Goal: Information Seeking & Learning: Learn about a topic

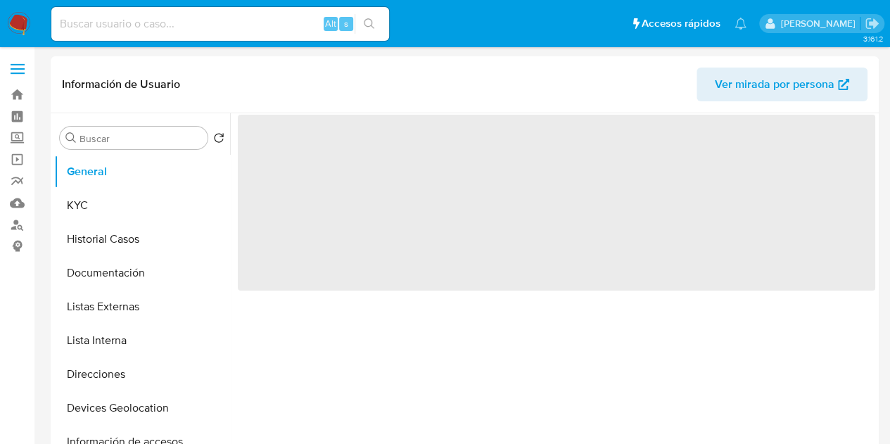
select select "10"
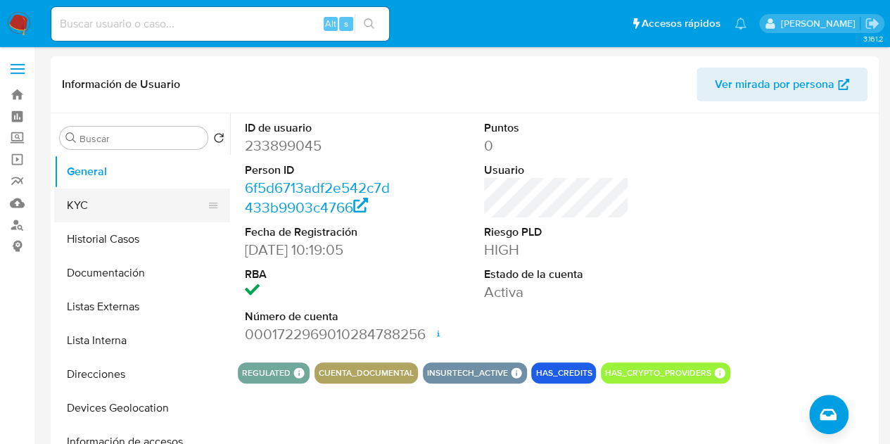
click at [91, 203] on button "KYC" at bounding box center [136, 205] width 165 height 34
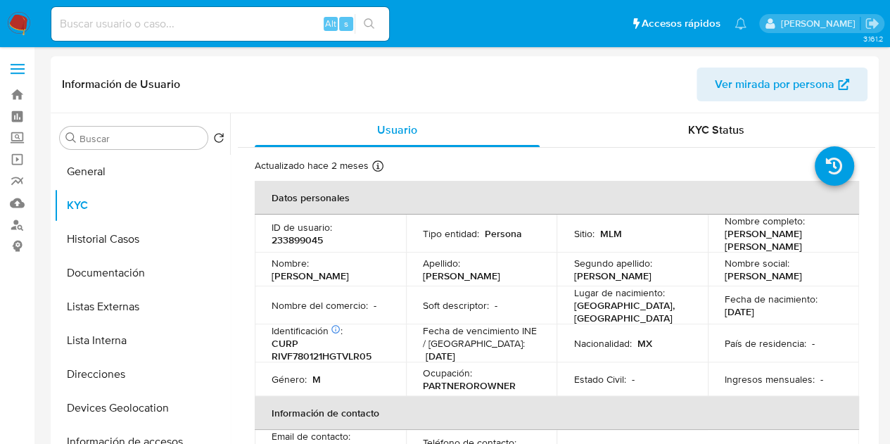
click at [512, 103] on div "Información de Usuario Ver mirada por persona" at bounding box center [465, 84] width 828 height 57
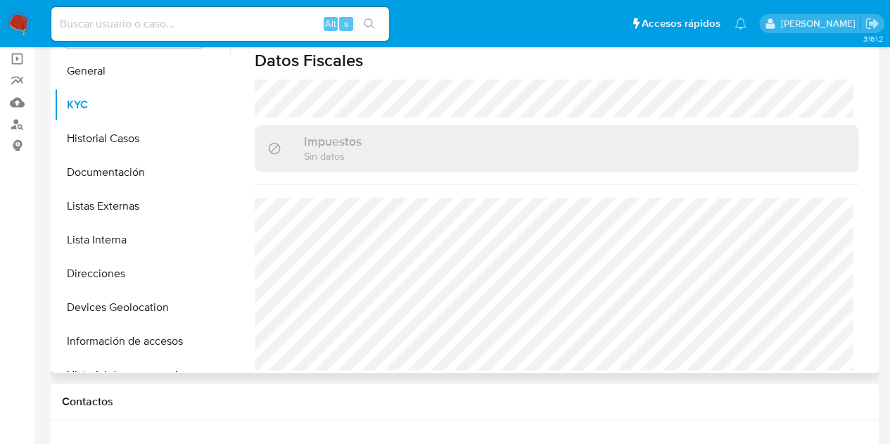
scroll to position [103, 0]
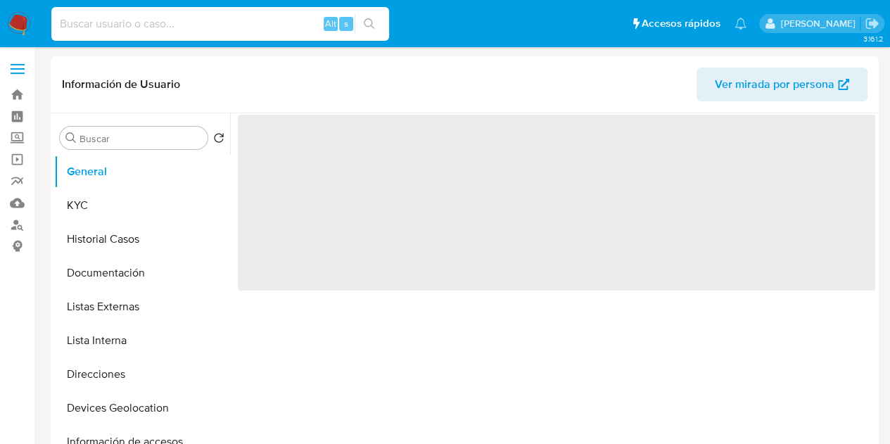
click at [139, 20] on input at bounding box center [220, 24] width 338 height 18
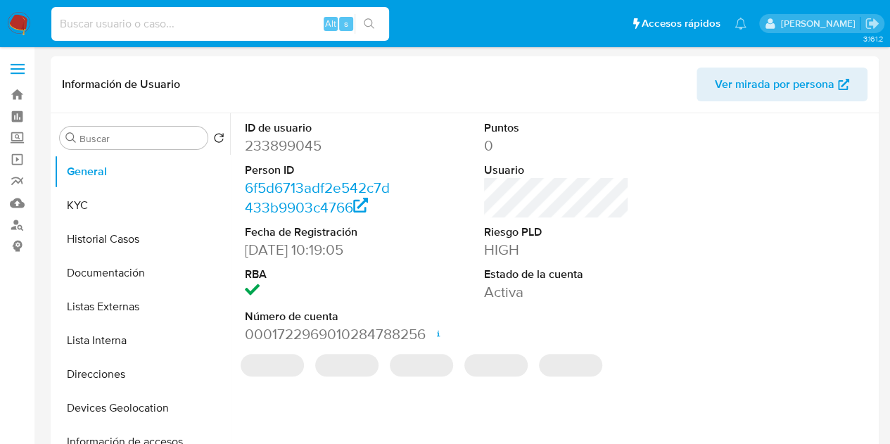
type input "305650318"
select select "10"
type input "305650318"
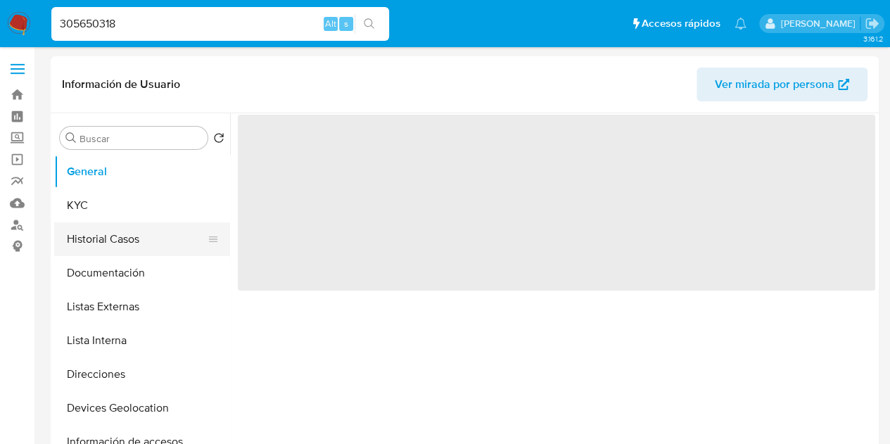
select select "10"
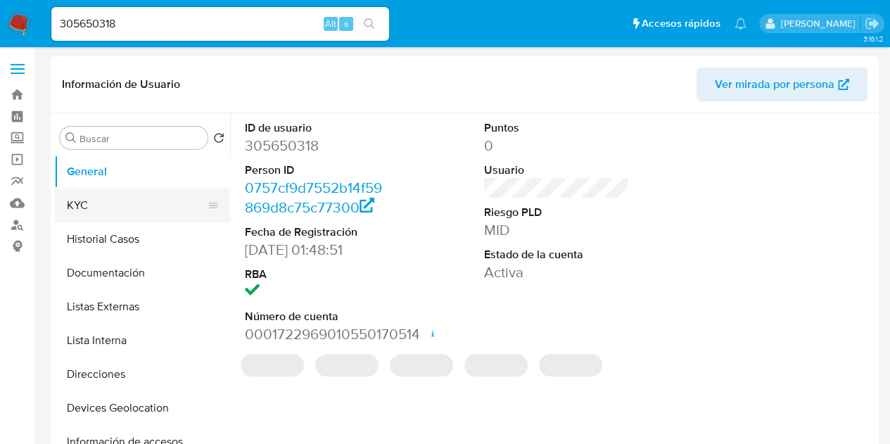
click at [150, 212] on button "KYC" at bounding box center [136, 205] width 165 height 34
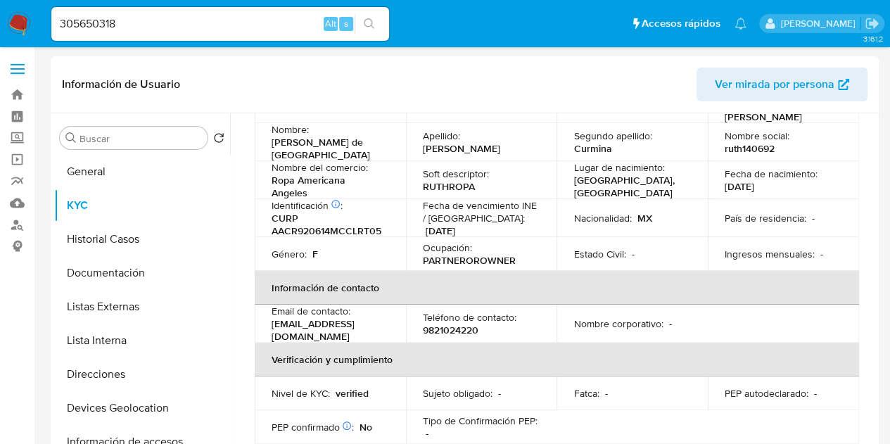
scroll to position [141, 0]
drag, startPoint x: 419, startPoint y: 243, endPoint x: 514, endPoint y: 243, distance: 95.0
click at [514, 243] on td "Ocupación : PARTNEROROWNER" at bounding box center [481, 255] width 151 height 34
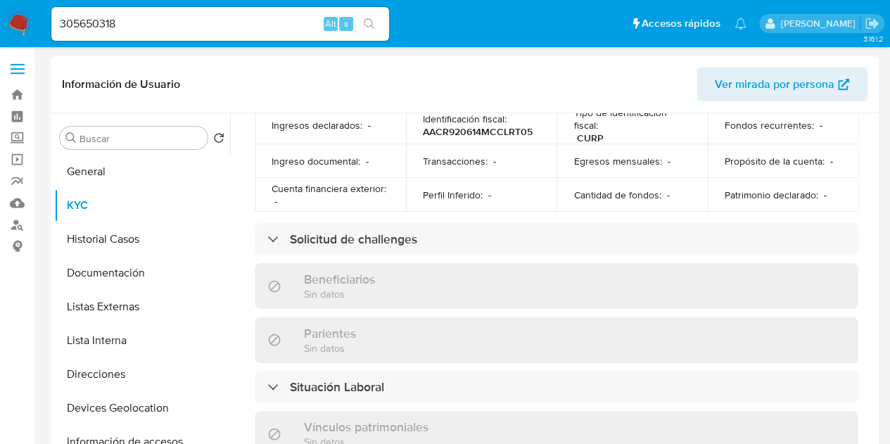
scroll to position [514, 0]
click at [106, 167] on button "General" at bounding box center [136, 172] width 165 height 34
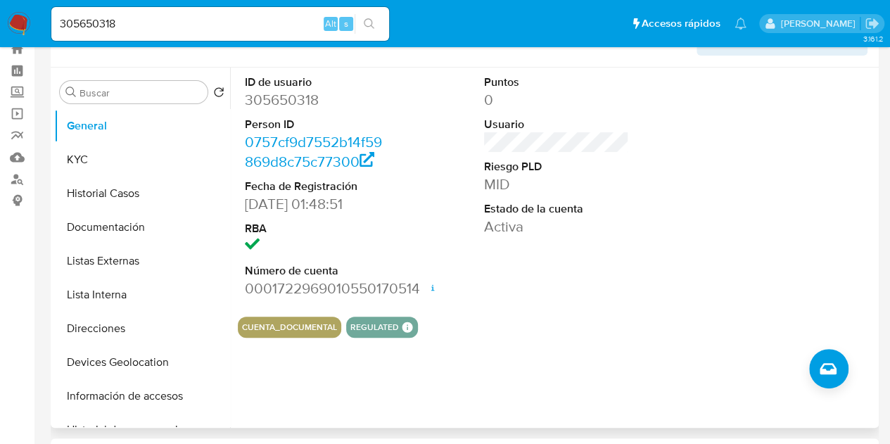
scroll to position [0, 0]
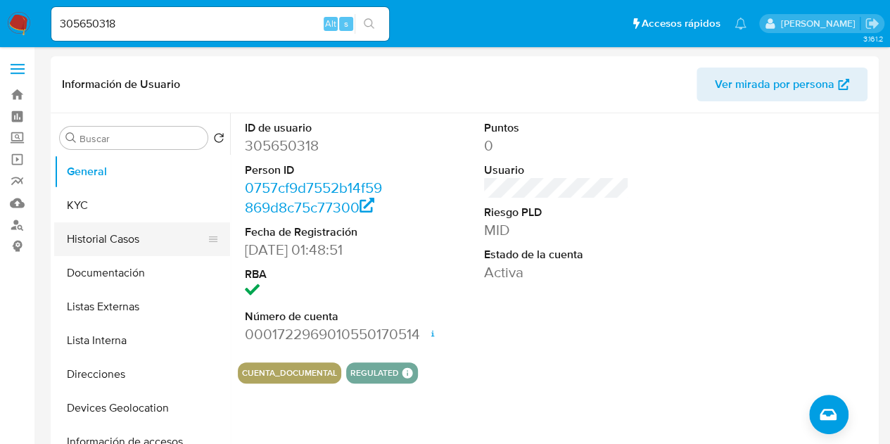
click at [105, 229] on button "Historial Casos" at bounding box center [136, 239] width 165 height 34
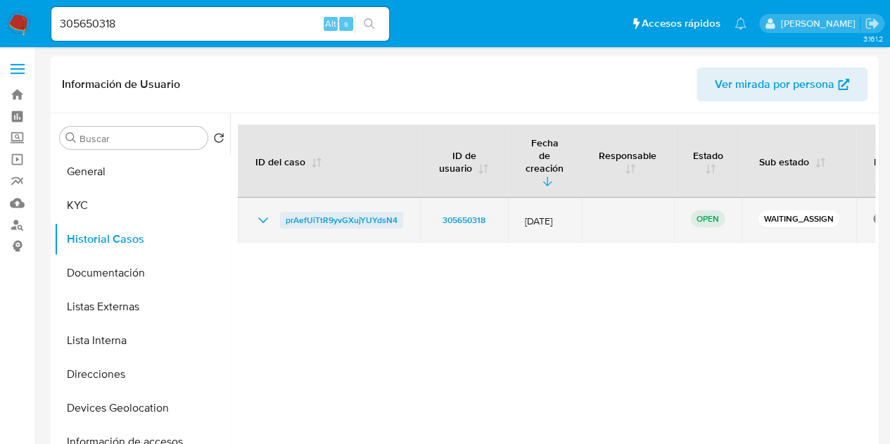
click at [351, 212] on span "prAefUiTtR9yvGXujYUYdsN4" at bounding box center [342, 220] width 112 height 17
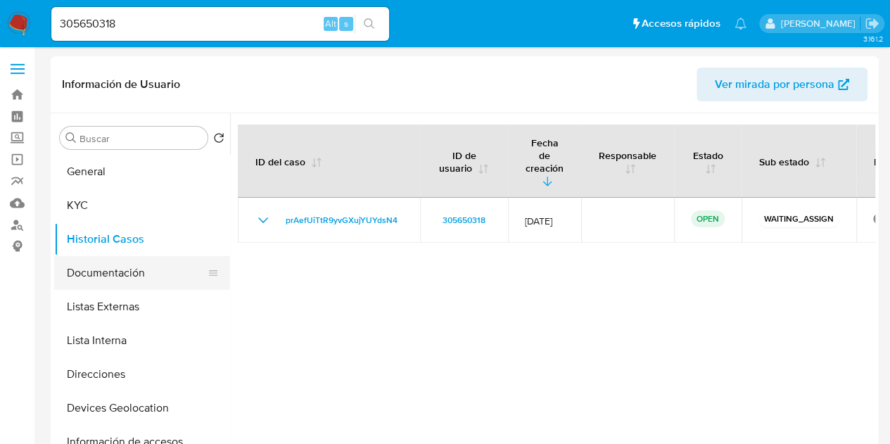
click at [127, 271] on button "Documentación" at bounding box center [136, 273] width 165 height 34
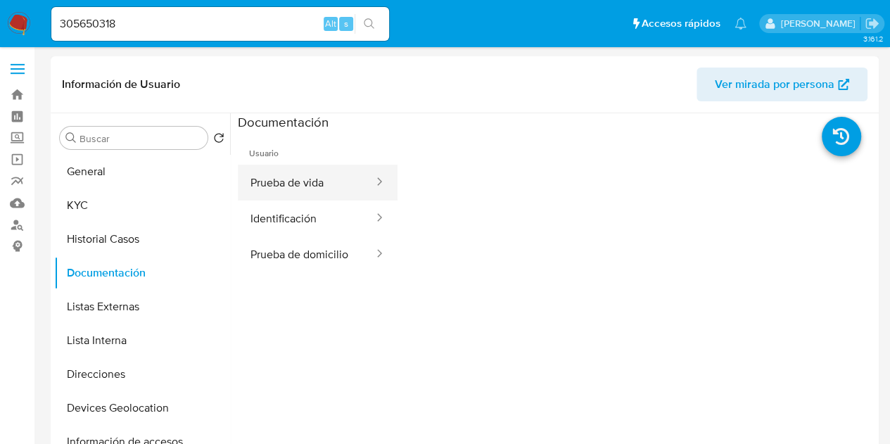
click at [289, 177] on button "Prueba de vida" at bounding box center [306, 183] width 137 height 36
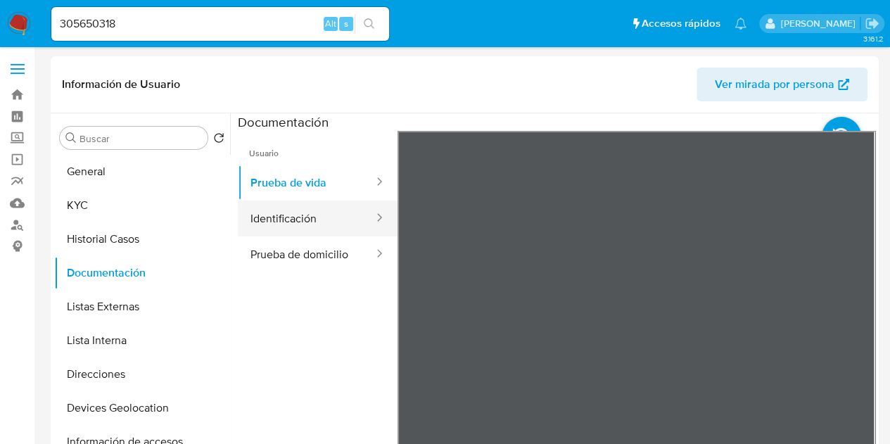
click at [296, 216] on button "Identificación" at bounding box center [306, 218] width 137 height 36
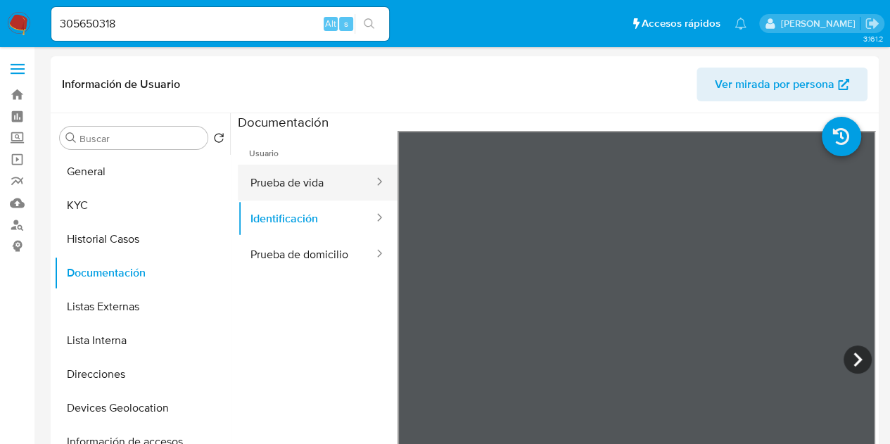
click at [295, 179] on button "Prueba de vida" at bounding box center [306, 183] width 137 height 36
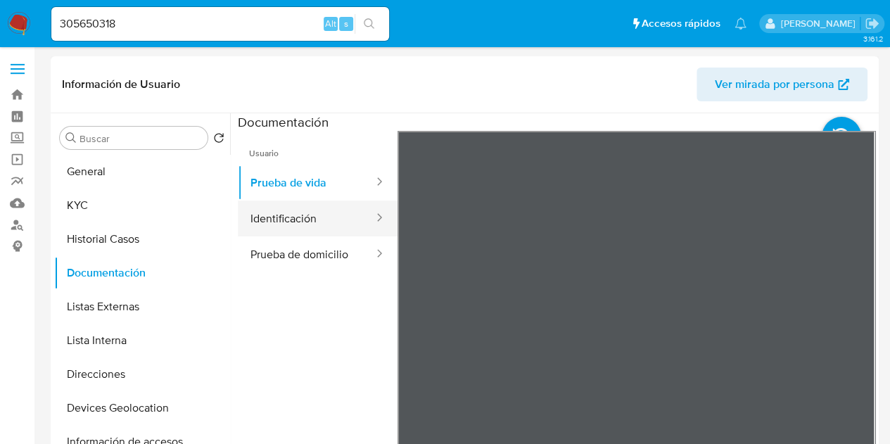
click at [265, 216] on button "Identificación" at bounding box center [306, 218] width 137 height 36
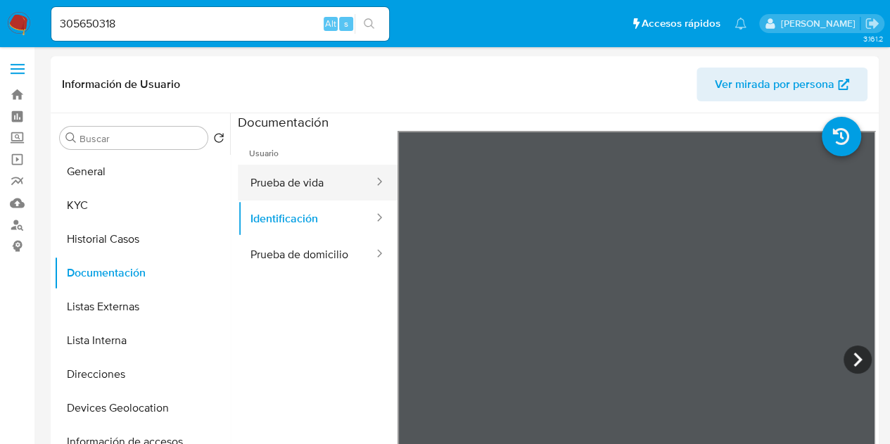
click at [314, 176] on button "Prueba de vida" at bounding box center [306, 183] width 137 height 36
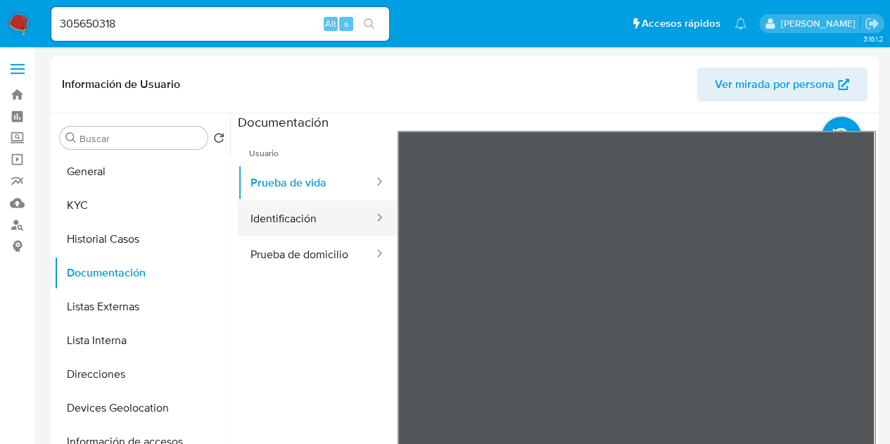
click at [294, 216] on button "Identificación" at bounding box center [306, 218] width 137 height 36
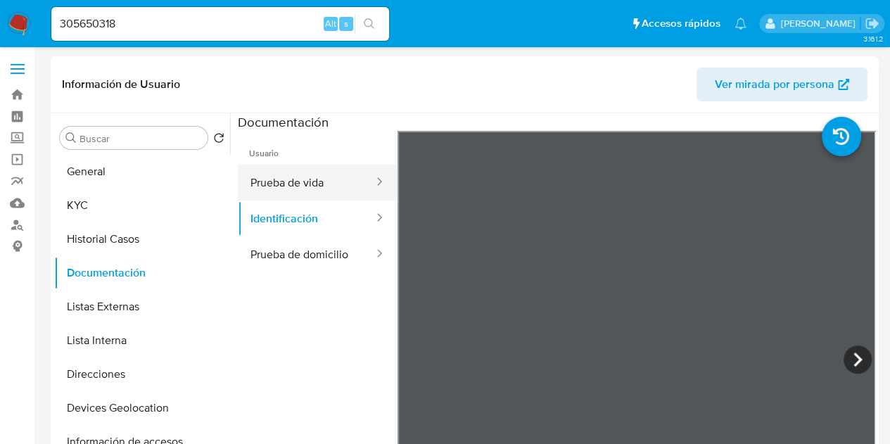
click at [295, 182] on button "Prueba de vida" at bounding box center [306, 183] width 137 height 36
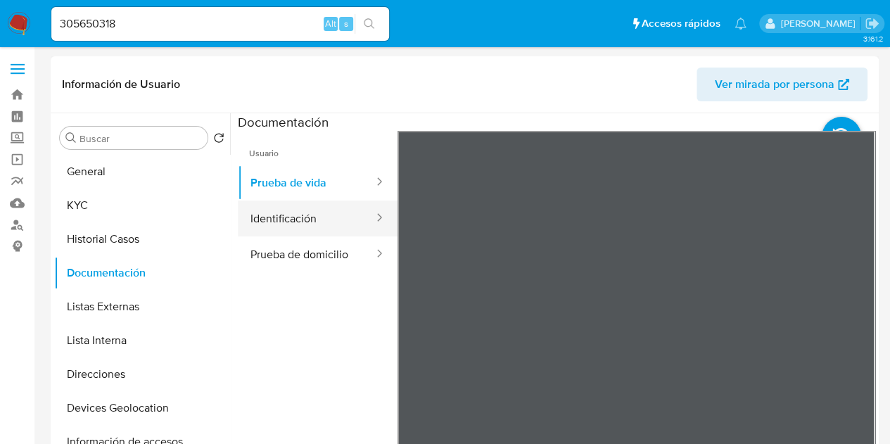
click at [300, 209] on button "Identificación" at bounding box center [306, 218] width 137 height 36
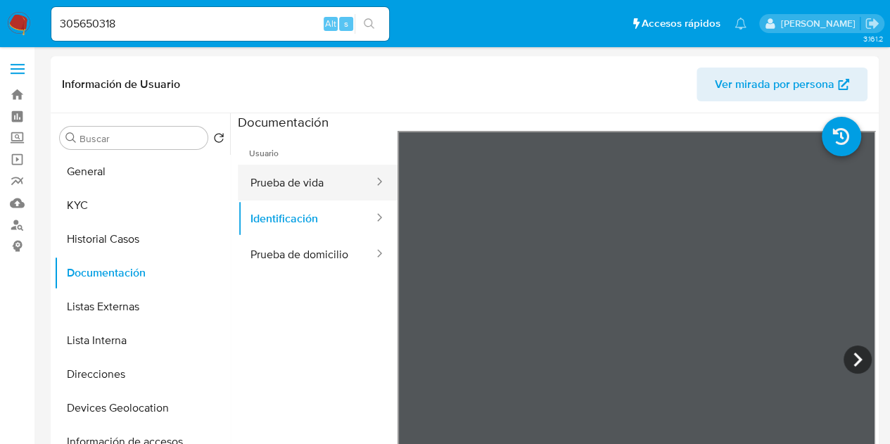
click at [295, 179] on button "Prueba de vida" at bounding box center [306, 183] width 137 height 36
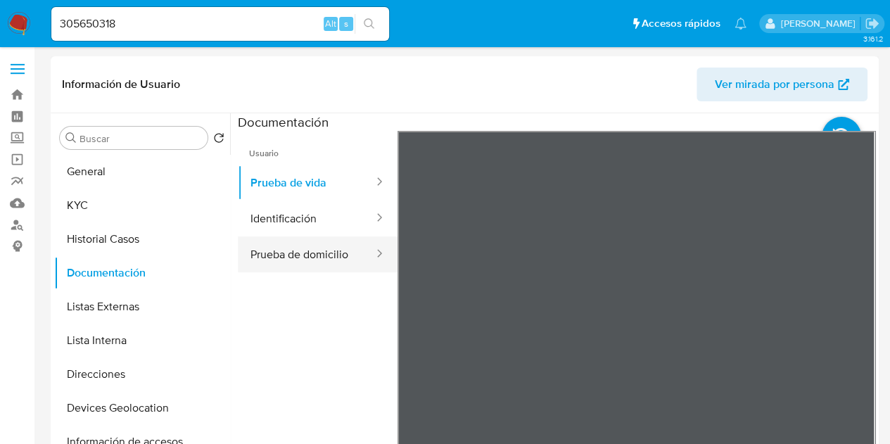
click at [307, 246] on button "Prueba de domicilio" at bounding box center [306, 254] width 137 height 36
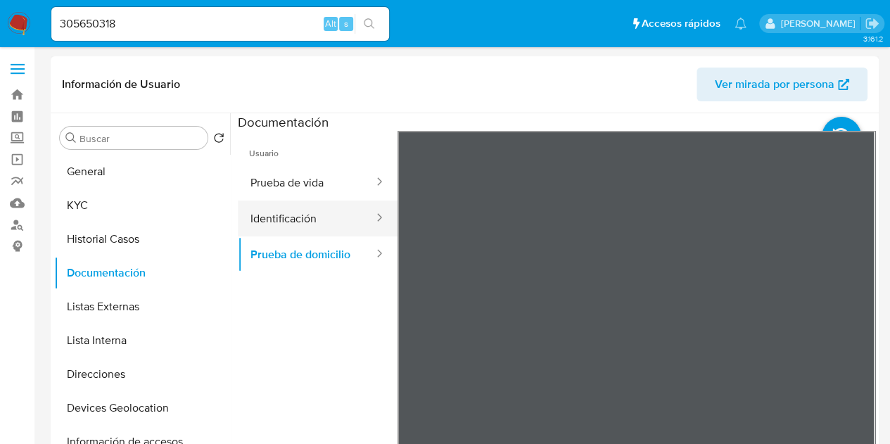
click at [305, 223] on button "Identificación" at bounding box center [306, 218] width 137 height 36
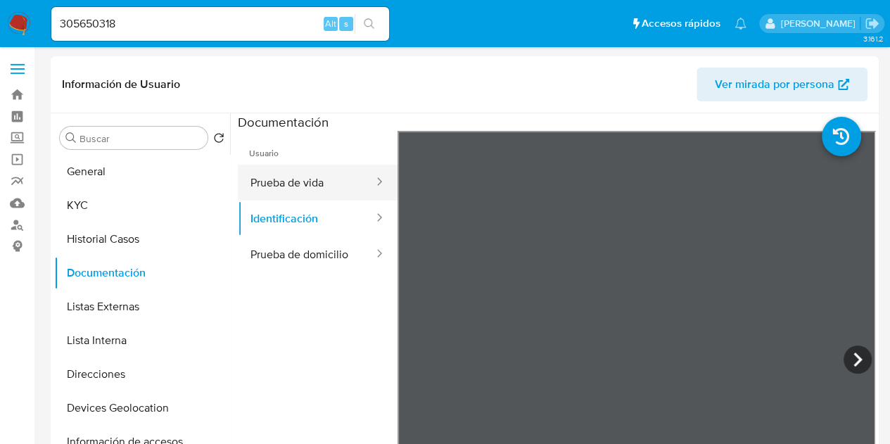
click at [307, 190] on button "Prueba de vida" at bounding box center [306, 183] width 137 height 36
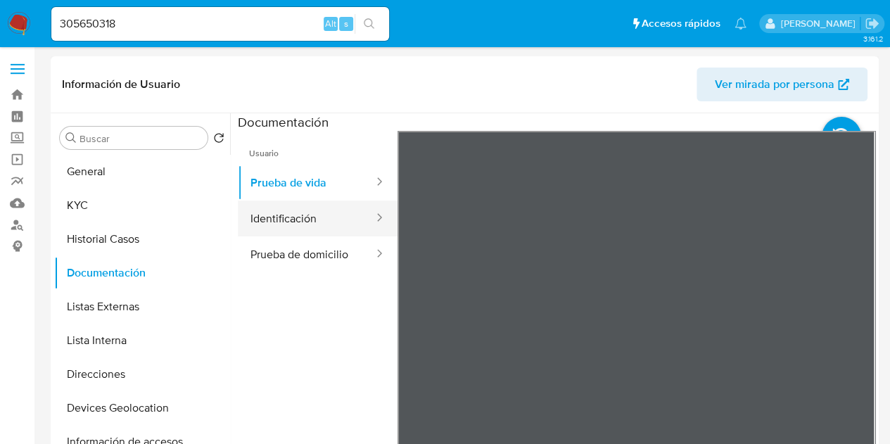
click at [295, 215] on button "Identificación" at bounding box center [306, 218] width 137 height 36
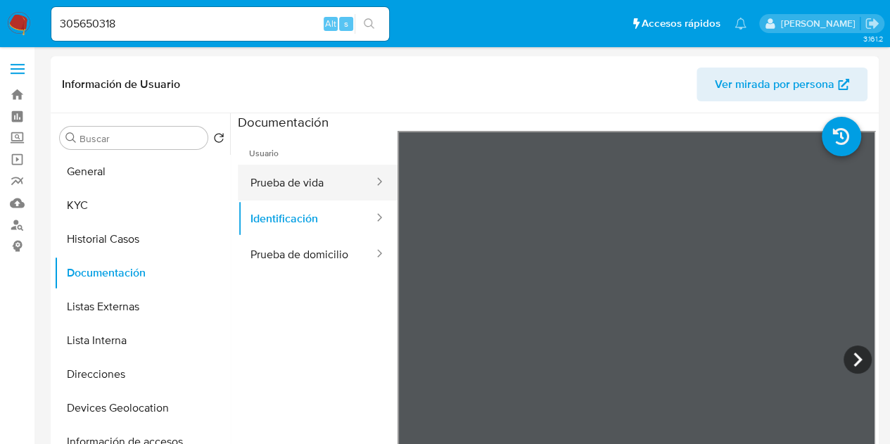
click at [319, 171] on button "Prueba de vida" at bounding box center [306, 183] width 137 height 36
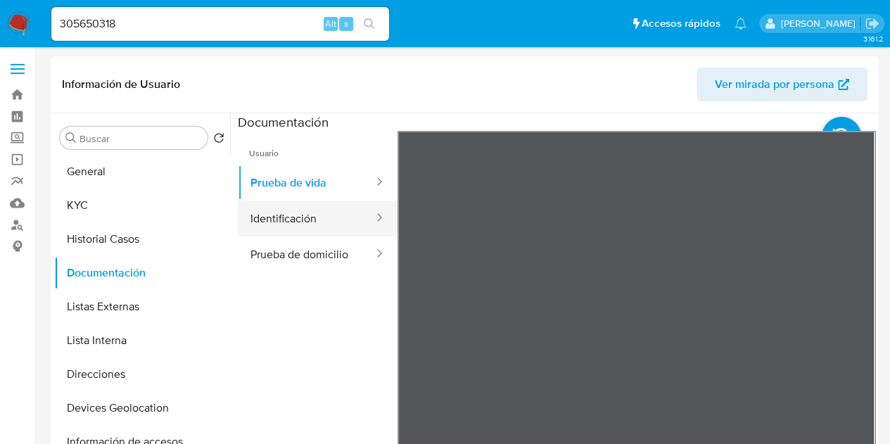
click at [281, 201] on button "Identificación" at bounding box center [306, 218] width 137 height 36
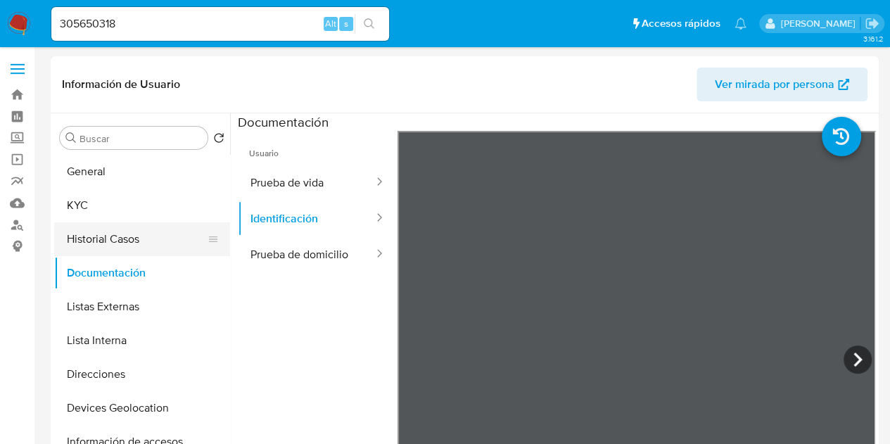
click at [125, 238] on button "Historial Casos" at bounding box center [136, 239] width 165 height 34
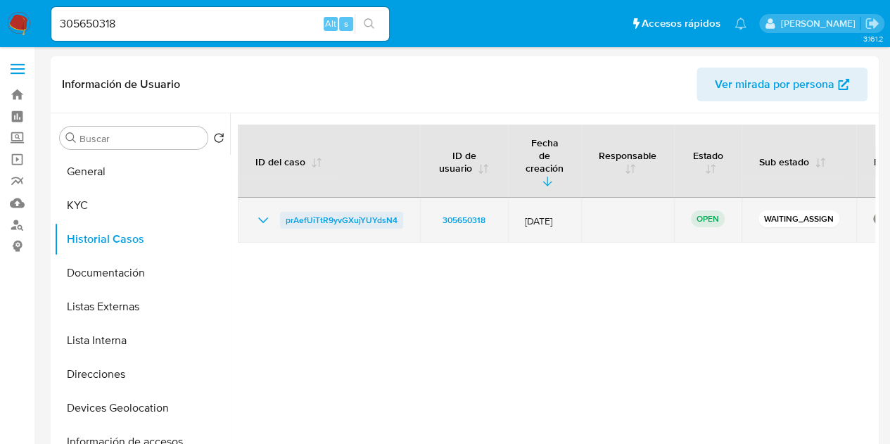
click at [377, 212] on span "prAefUiTtR9yvGXujYUYdsN4" at bounding box center [342, 220] width 112 height 17
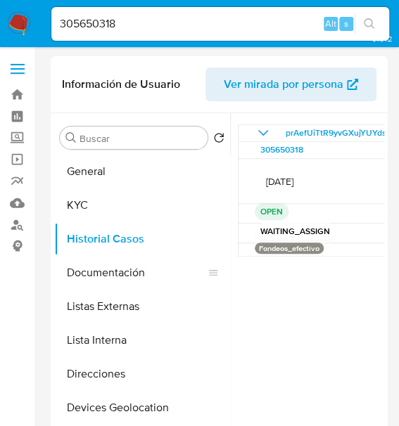
click at [108, 275] on button "Documentación" at bounding box center [136, 273] width 165 height 34
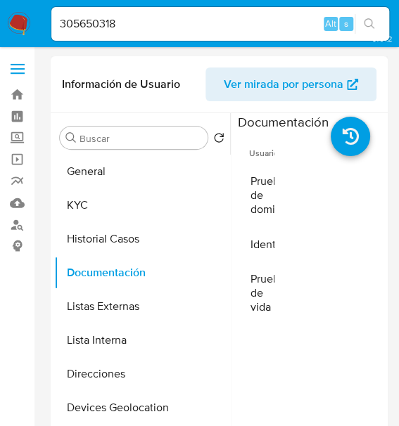
click at [263, 191] on div at bounding box center [274, 196] width 23 height 62
click at [263, 189] on div at bounding box center [274, 182] width 23 height 16
drag, startPoint x: 339, startPoint y: 226, endPoint x: 226, endPoint y: 220, distance: 113.4
click at [226, 220] on div "Buscar Volver al orden por defecto General KYC Historial Casos Documentación Li…" at bounding box center [219, 293] width 330 height 360
click at [338, 274] on div at bounding box center [329, 356] width 110 height 450
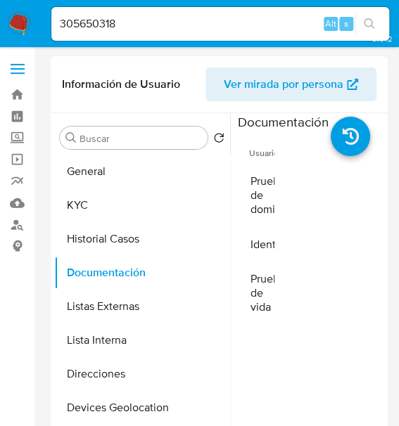
click at [260, 365] on ul "Usuario Prueba de domicilio Identificación Prueba de vida" at bounding box center [256, 333] width 37 height 405
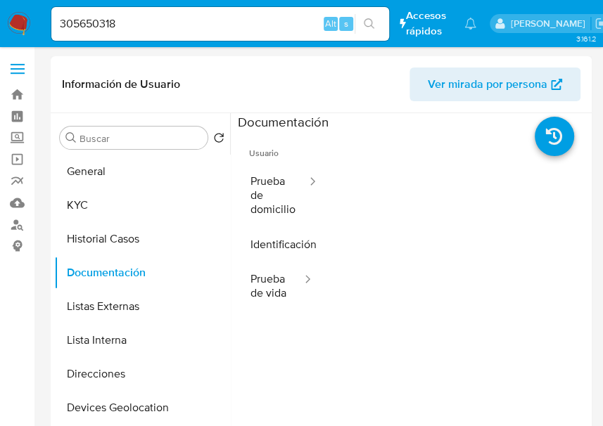
drag, startPoint x: 506, startPoint y: 264, endPoint x: 421, endPoint y: 250, distance: 86.3
click at [421, 250] on div at bounding box center [457, 356] width 263 height 450
click at [267, 285] on button "Prueba de vida" at bounding box center [270, 286] width 65 height 48
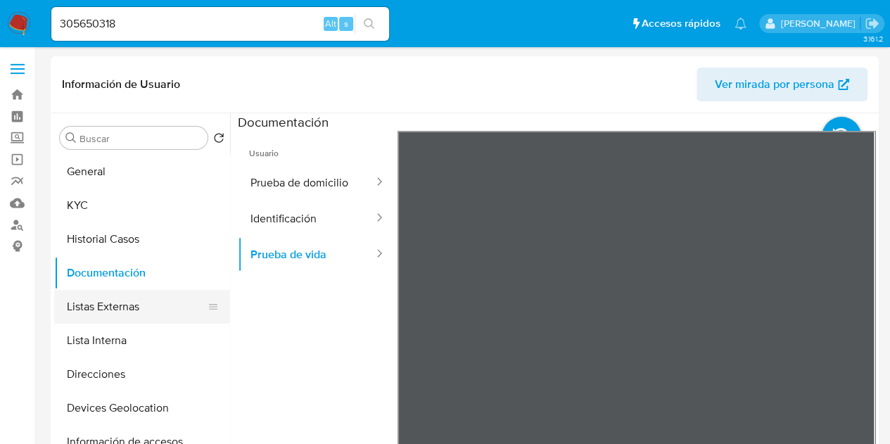
click at [131, 306] on button "Listas Externas" at bounding box center [136, 307] width 165 height 34
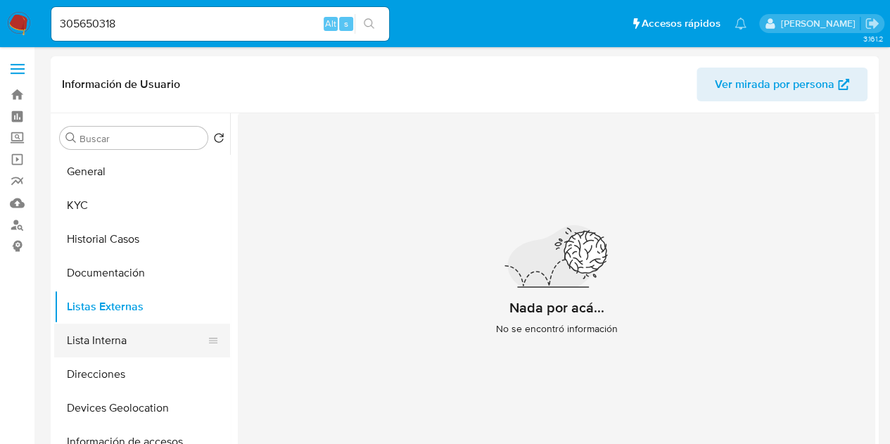
click at [103, 329] on button "Lista Interna" at bounding box center [136, 341] width 165 height 34
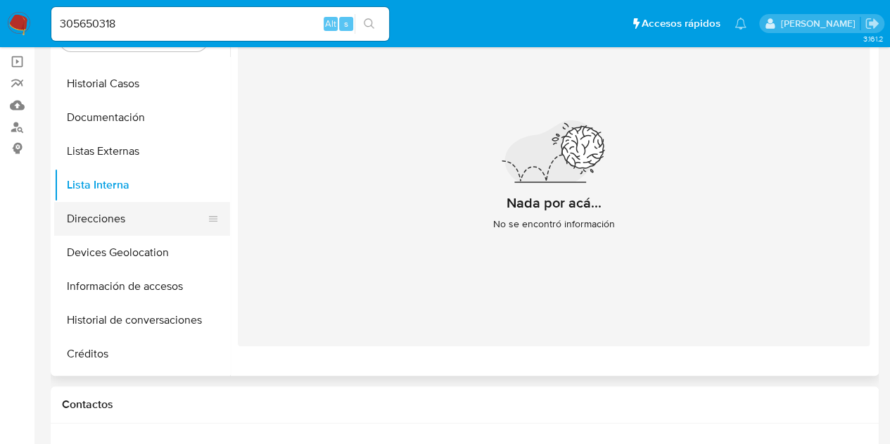
scroll to position [63, 0]
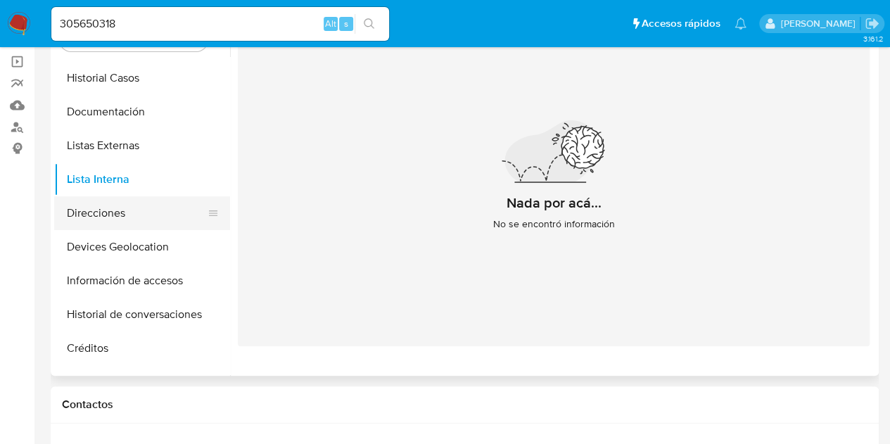
click at [117, 210] on button "Direcciones" at bounding box center [136, 213] width 165 height 34
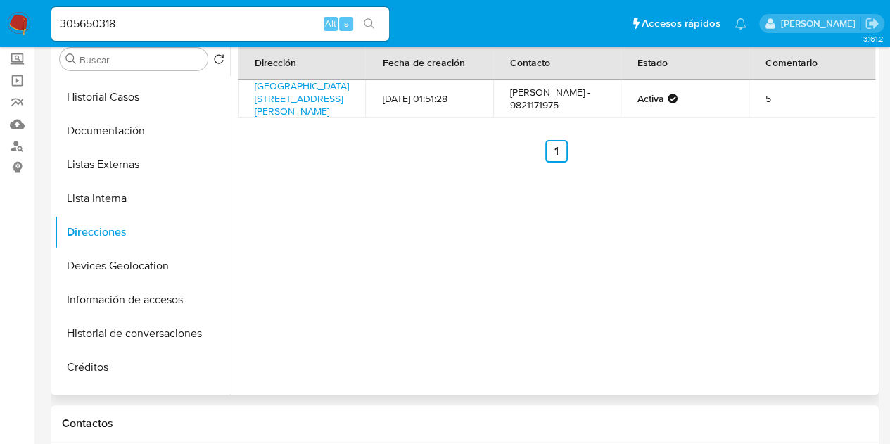
scroll to position [78, 0]
click at [762, 163] on ul "Anterior 1 Siguiente" at bounding box center [556, 152] width 637 height 23
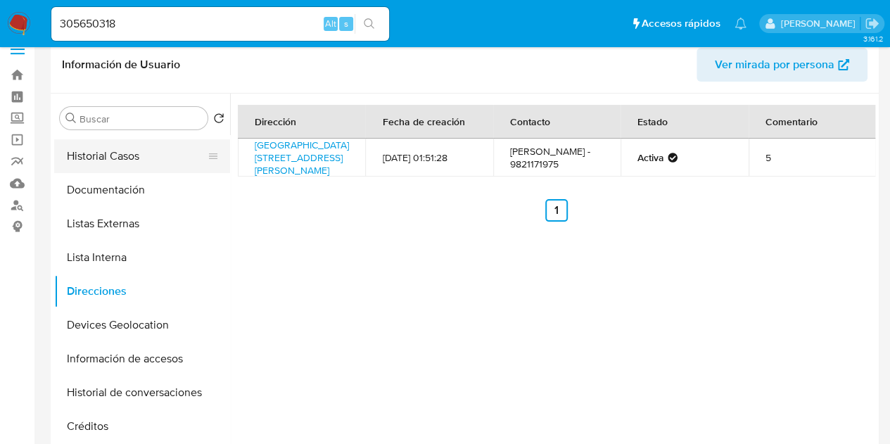
scroll to position [0, 0]
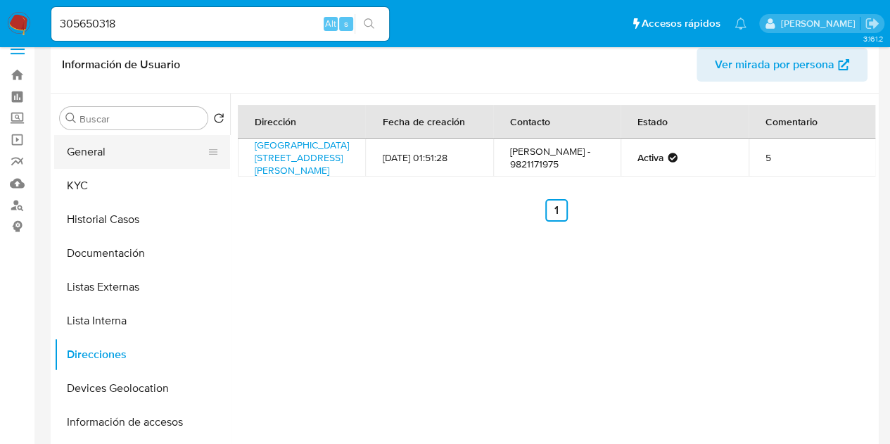
click at [120, 153] on button "General" at bounding box center [136, 152] width 165 height 34
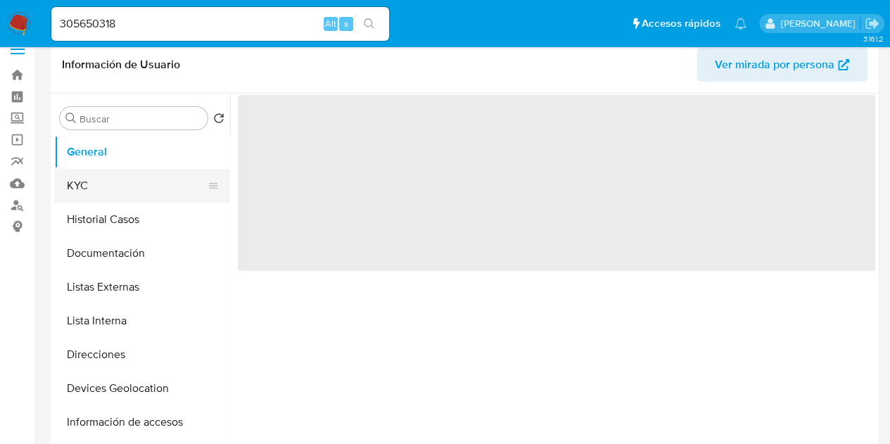
click at [122, 191] on button "KYC" at bounding box center [136, 186] width 165 height 34
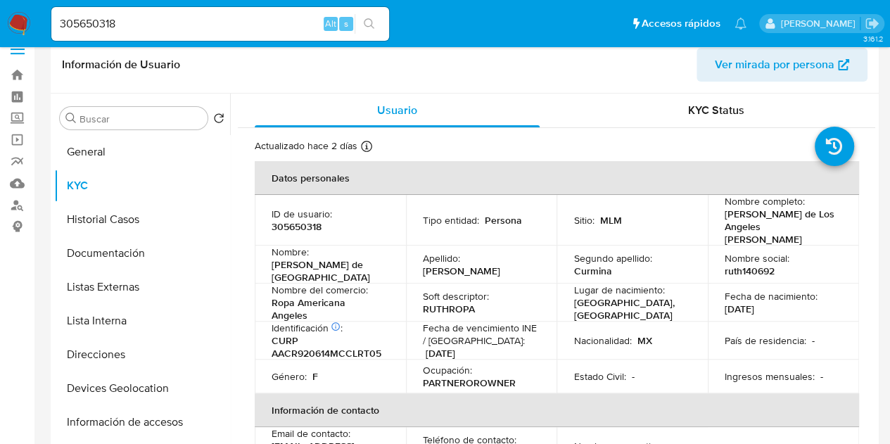
click at [602, 359] on td "Estado Civil : -" at bounding box center [631, 376] width 151 height 34
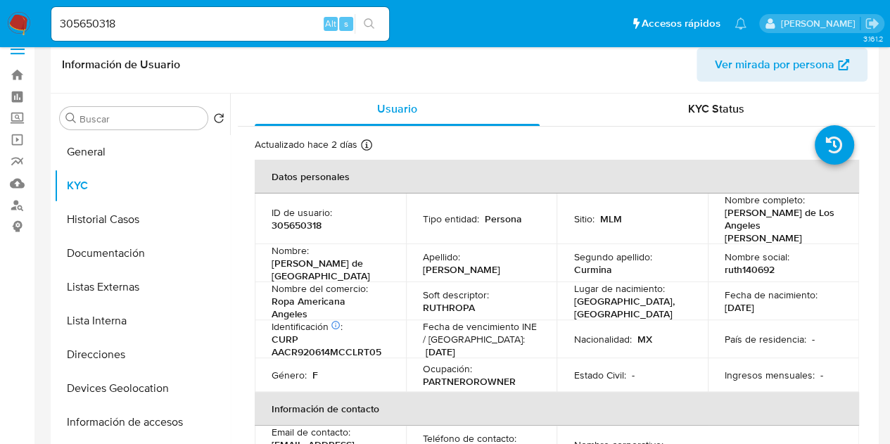
scroll to position [2, 0]
click at [776, 296] on td "Fecha de nacimiento : 14/06/1992" at bounding box center [783, 300] width 151 height 38
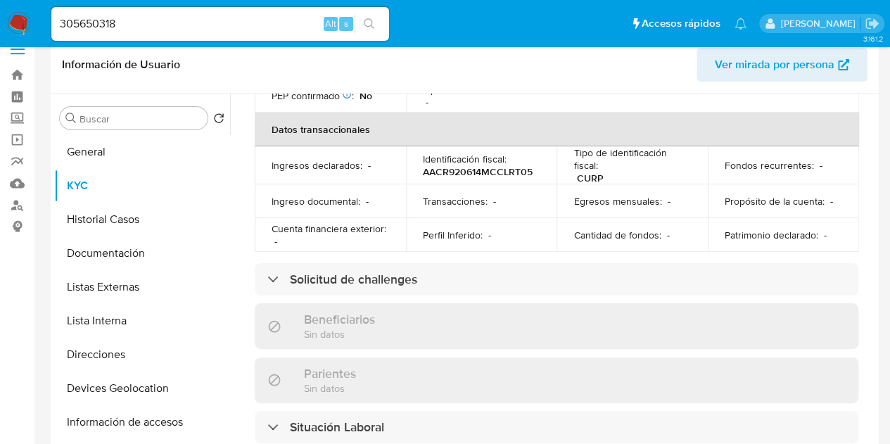
scroll to position [454, 0]
click at [331, 311] on h3 "Beneficiarios" at bounding box center [339, 318] width 71 height 15
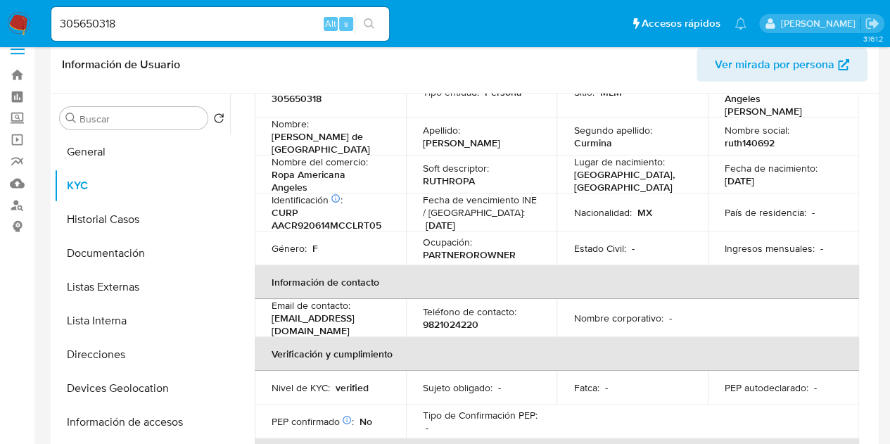
scroll to position [127, 0]
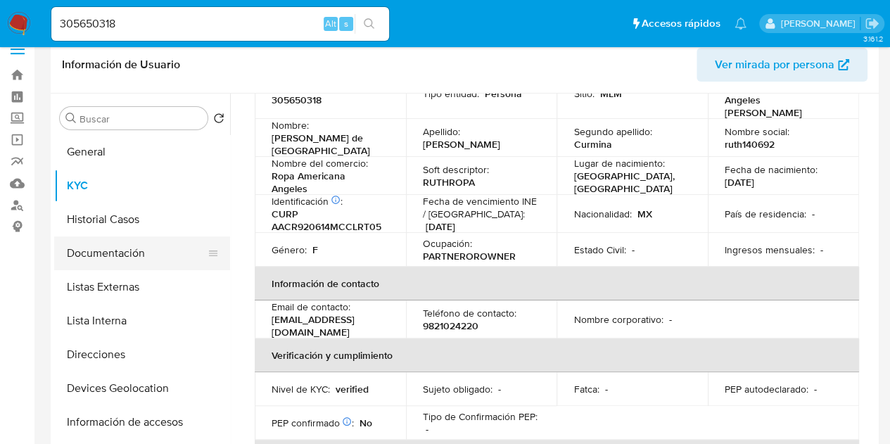
click at [104, 252] on button "Documentación" at bounding box center [136, 253] width 165 height 34
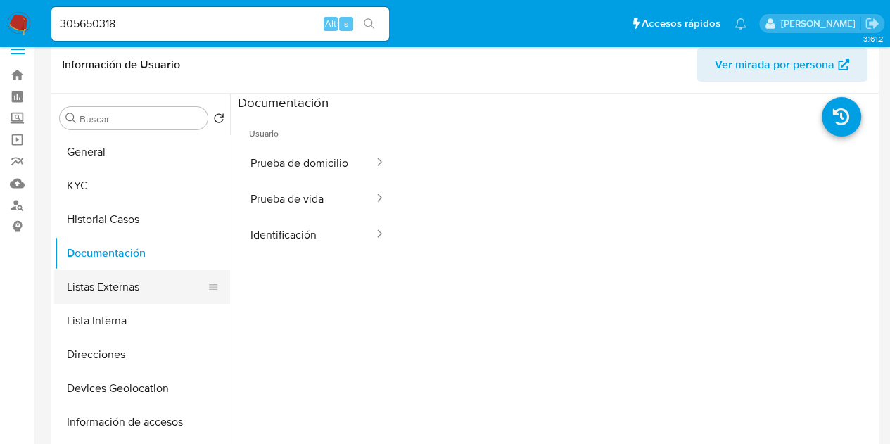
click at [114, 285] on button "Listas Externas" at bounding box center [136, 287] width 165 height 34
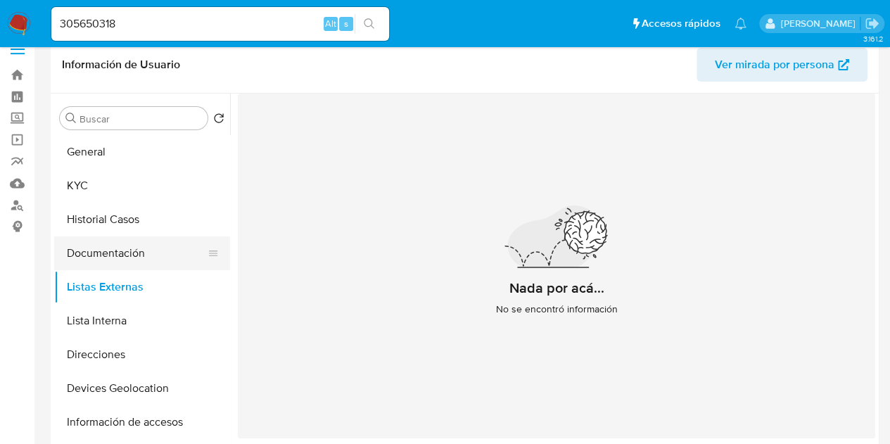
click at [113, 246] on button "Documentación" at bounding box center [136, 253] width 165 height 34
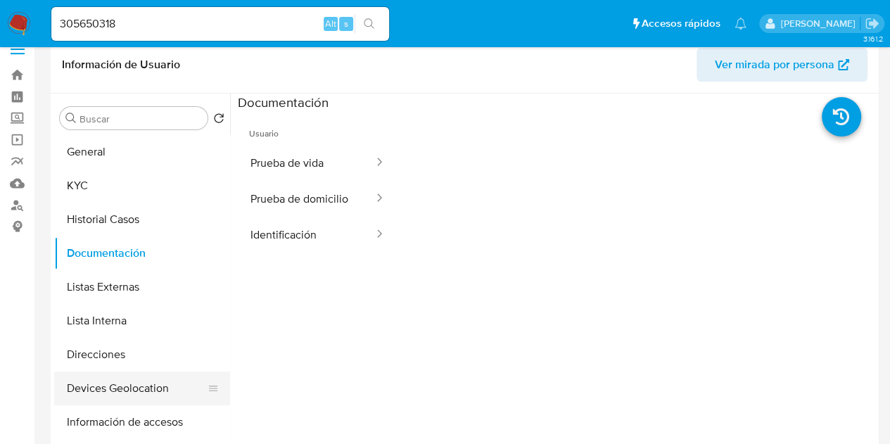
click at [110, 379] on button "Devices Geolocation" at bounding box center [136, 388] width 165 height 34
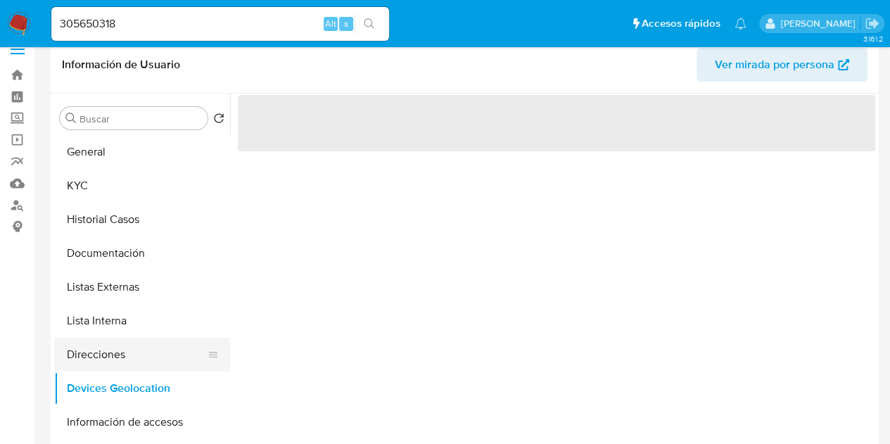
click at [115, 354] on button "Direcciones" at bounding box center [136, 355] width 165 height 34
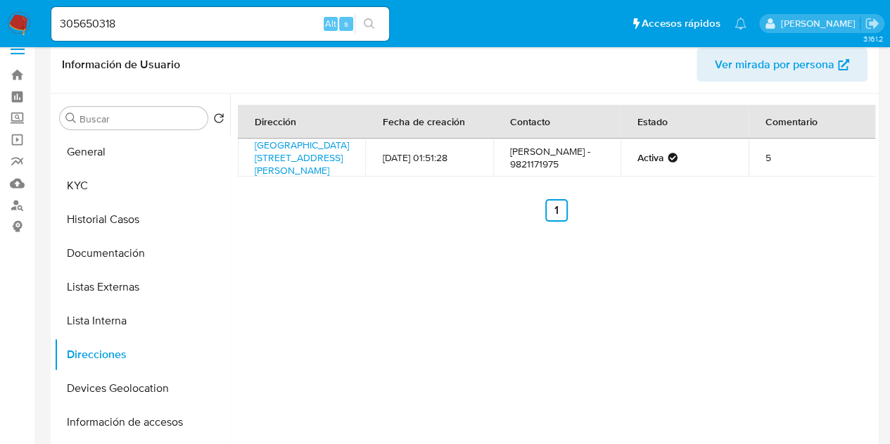
scroll to position [13, 0]
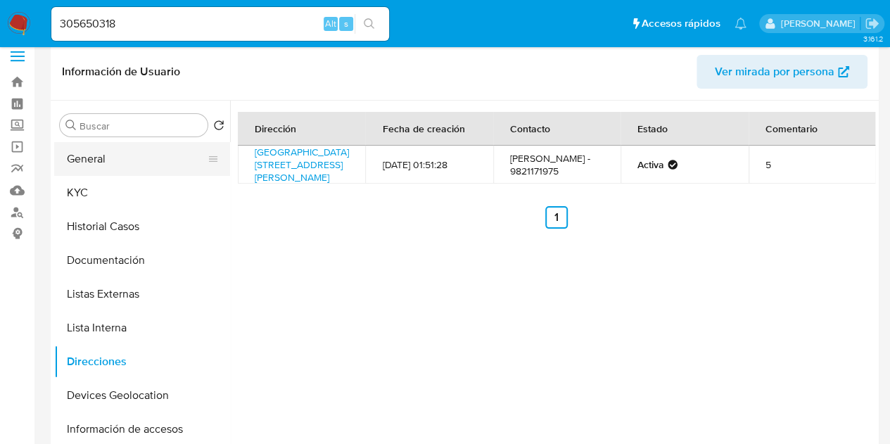
click at [109, 162] on button "General" at bounding box center [136, 159] width 165 height 34
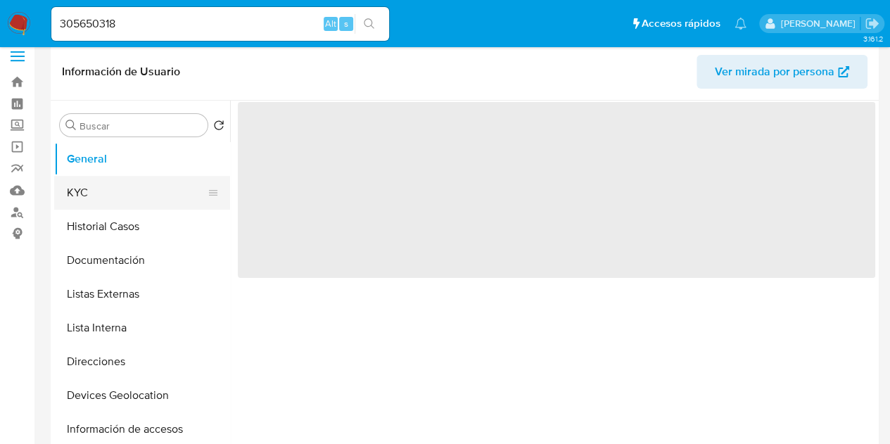
click at [136, 200] on button "KYC" at bounding box center [136, 193] width 165 height 34
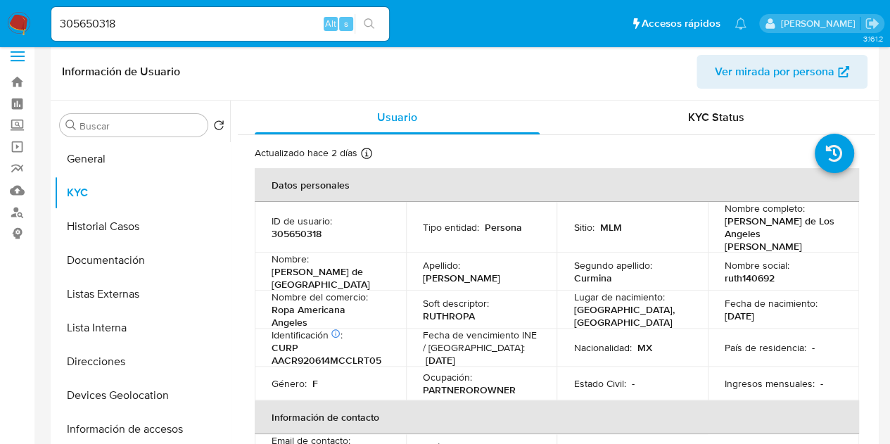
click at [298, 265] on p "Ruth de Los Angeles" at bounding box center [327, 277] width 112 height 25
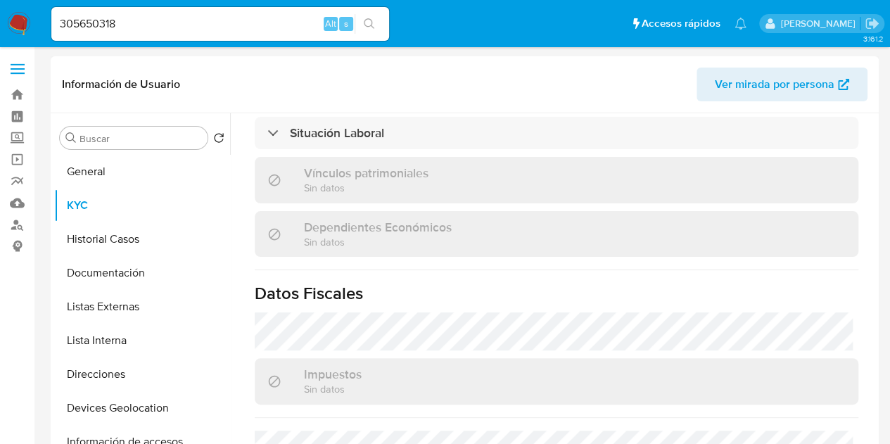
scroll to position [887, 0]
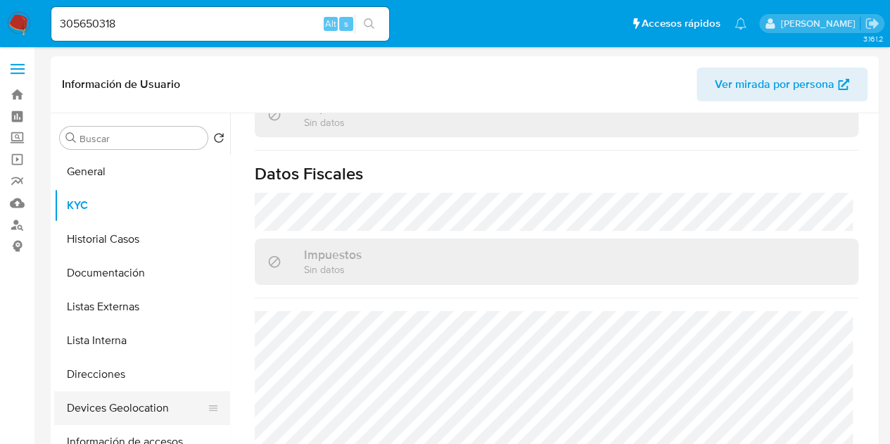
click at [138, 399] on button "Devices Geolocation" at bounding box center [136, 408] width 165 height 34
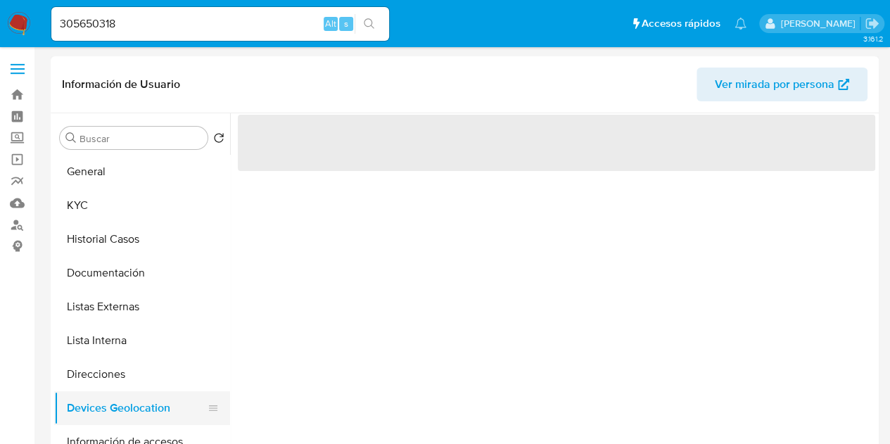
scroll to position [0, 0]
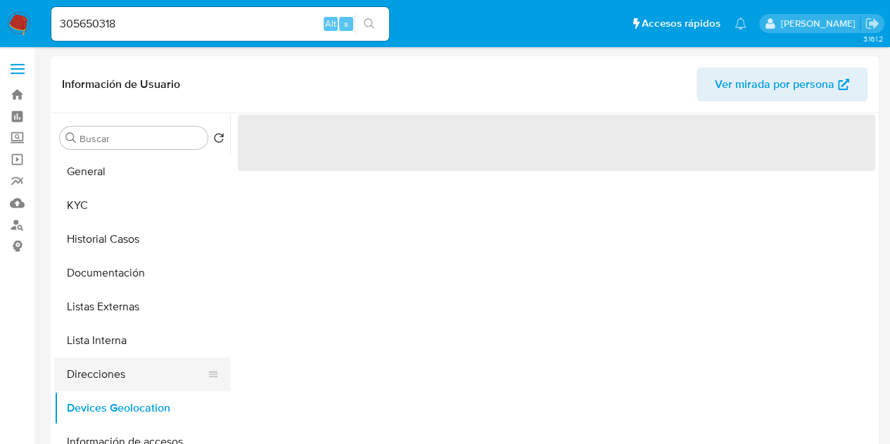
click at [120, 378] on button "Direcciones" at bounding box center [136, 374] width 165 height 34
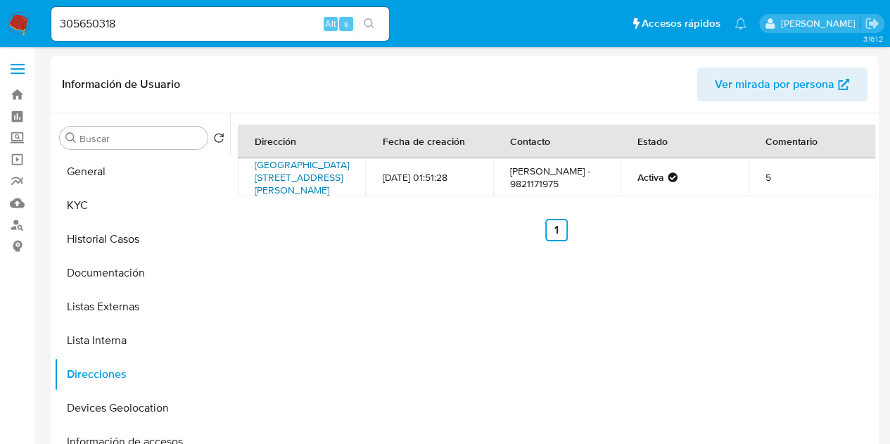
click at [299, 174] on link "Calle 31 Entre La Calle 27 A Y Av Carlos Sandores 4, Champotón, Campeche, 24400…" at bounding box center [302, 177] width 94 height 39
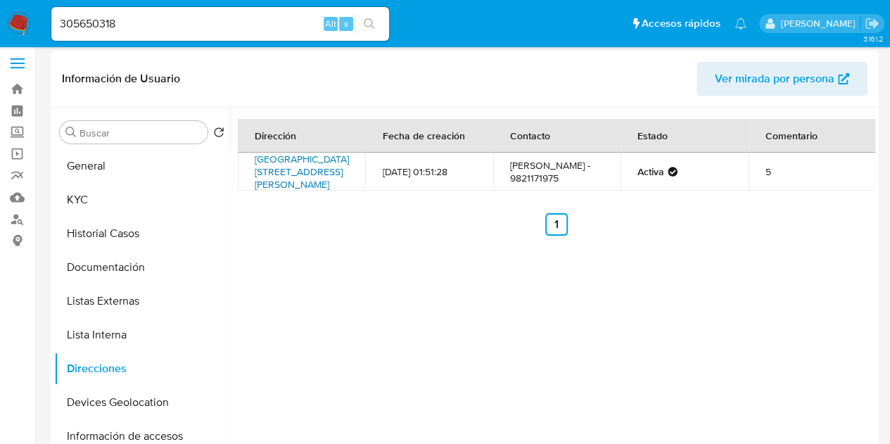
scroll to position [5, 0]
drag, startPoint x: 768, startPoint y: 184, endPoint x: 755, endPoint y: 188, distance: 13.3
click at [755, 188] on td "5" at bounding box center [811, 172] width 127 height 38
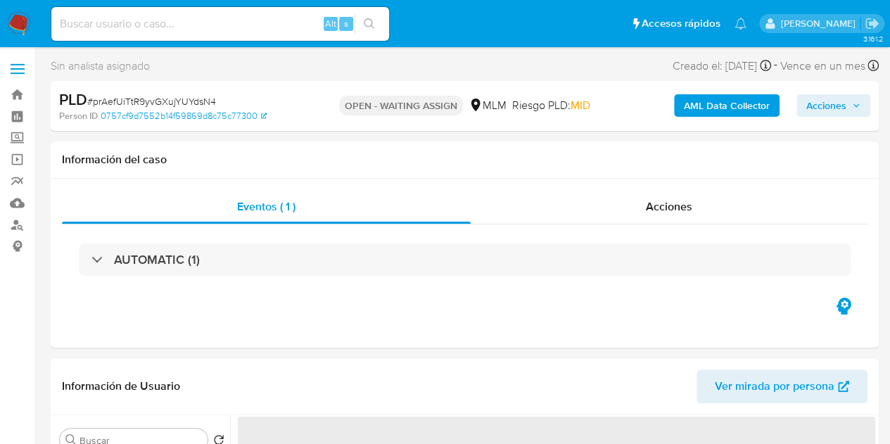
select select "10"
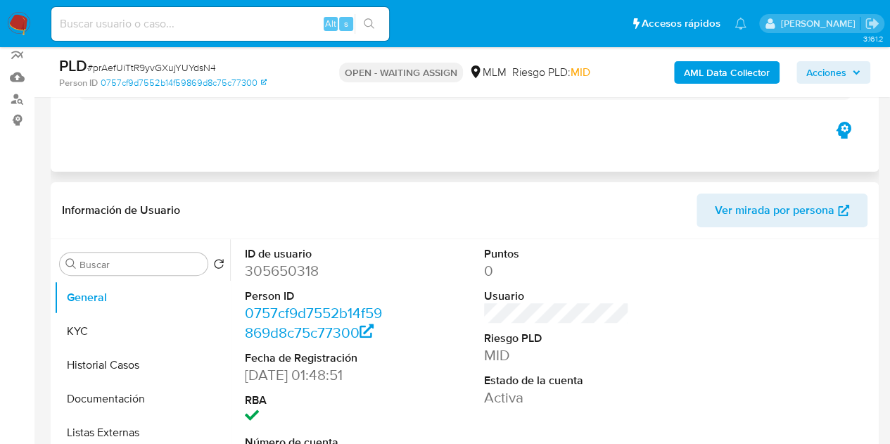
scroll to position [127, 0]
click at [285, 267] on dd "305650318" at bounding box center [318, 270] width 146 height 20
copy dd "305650318"
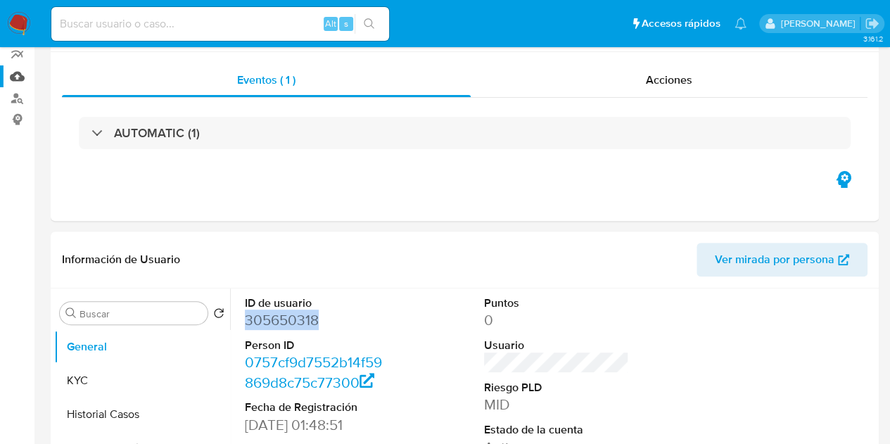
scroll to position [0, 0]
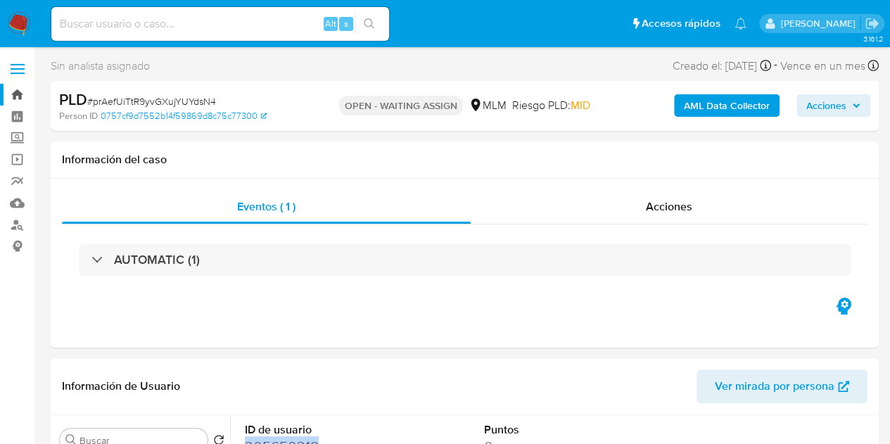
click at [17, 94] on link "Bandeja" at bounding box center [83, 95] width 167 height 22
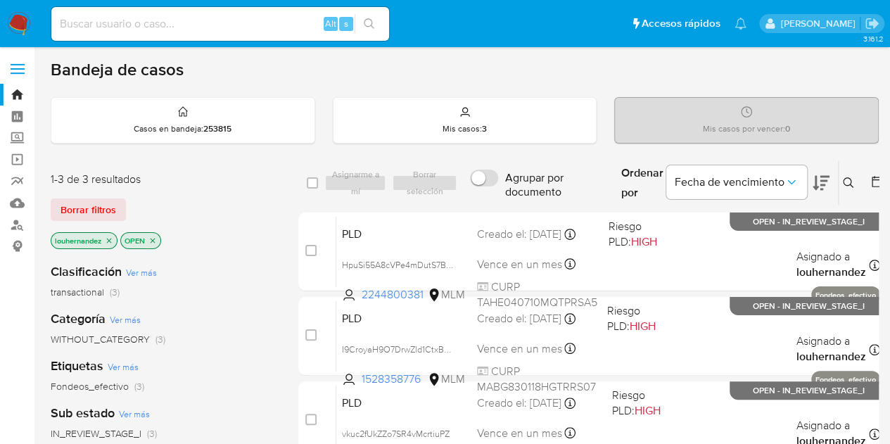
click at [850, 178] on icon at bounding box center [848, 182] width 11 height 11
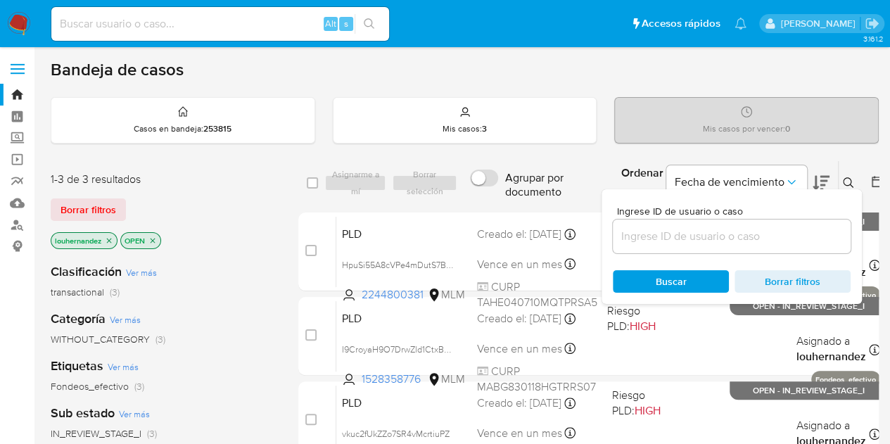
click at [656, 234] on input at bounding box center [732, 236] width 238 height 18
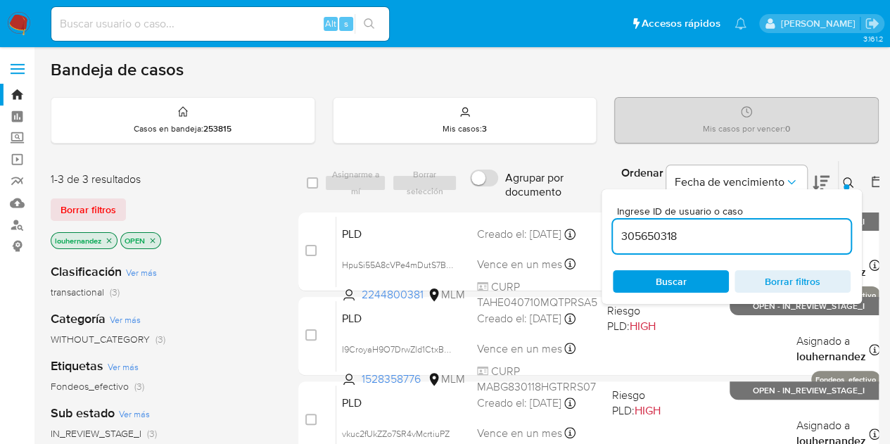
type input "305650318"
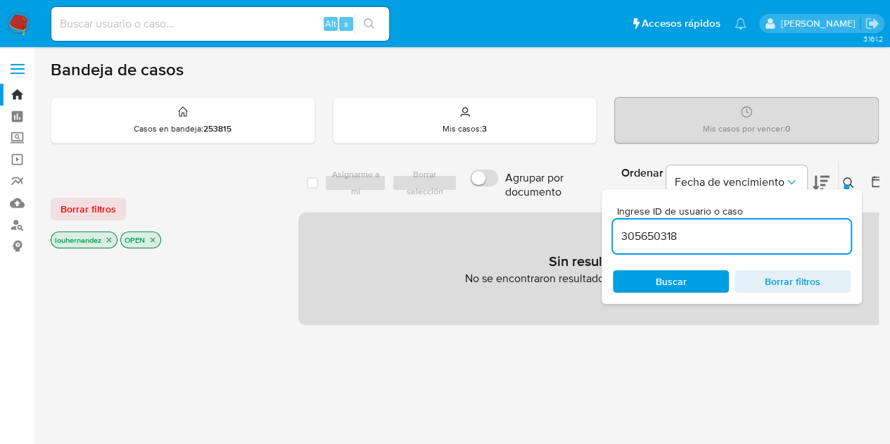
click at [109, 236] on icon "close-filter" at bounding box center [109, 240] width 8 height 8
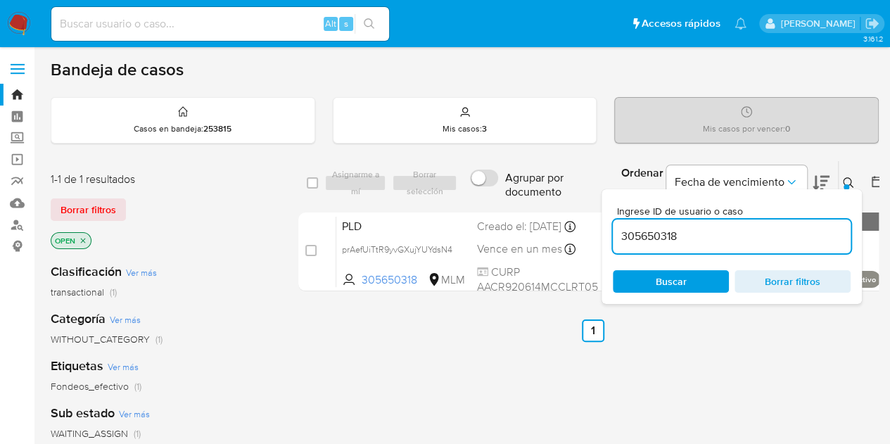
click at [847, 181] on icon at bounding box center [848, 182] width 11 height 11
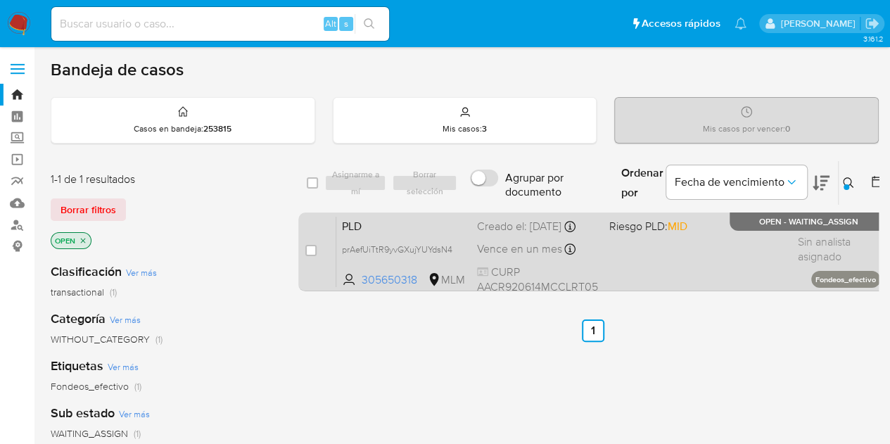
click at [636, 260] on div "PLD prAefUiTtR9yvGXujYUYdsN4 305650318 MLM Riesgo PLD: MID Creado el: 12/09/202…" at bounding box center [608, 251] width 544 height 71
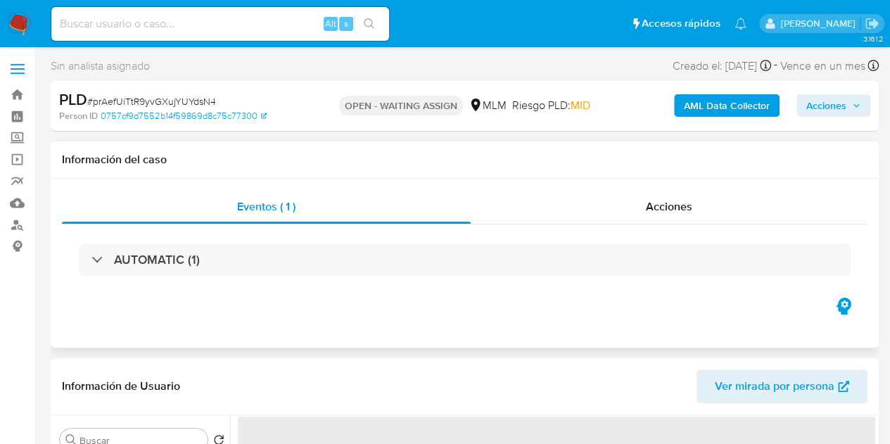
select select "10"
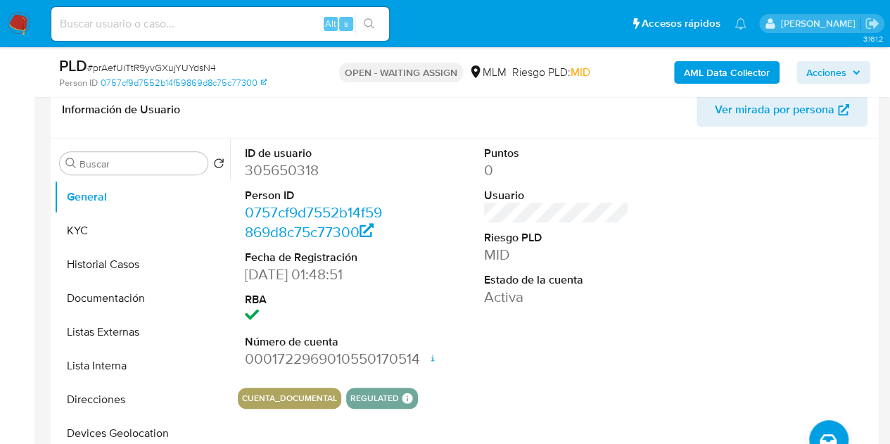
scroll to position [225, 0]
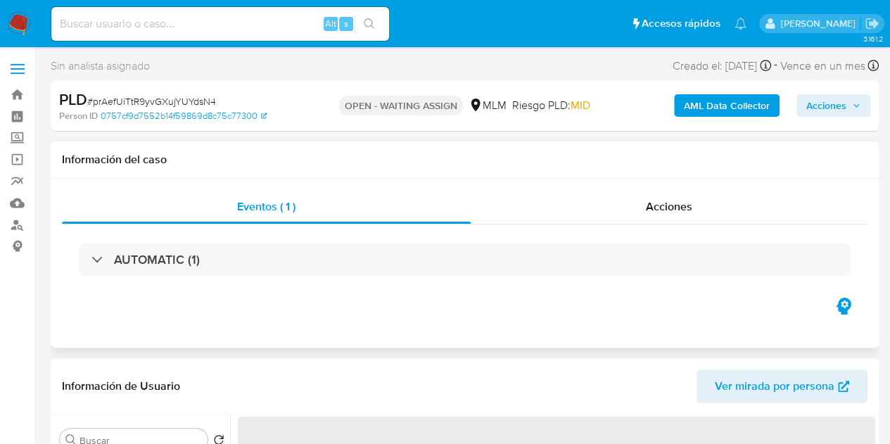
select select "10"
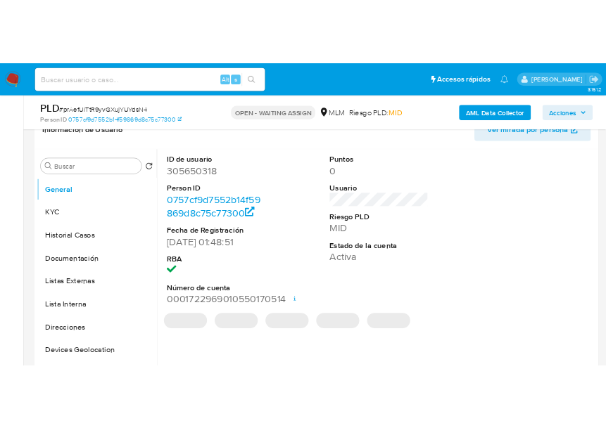
scroll to position [240, 0]
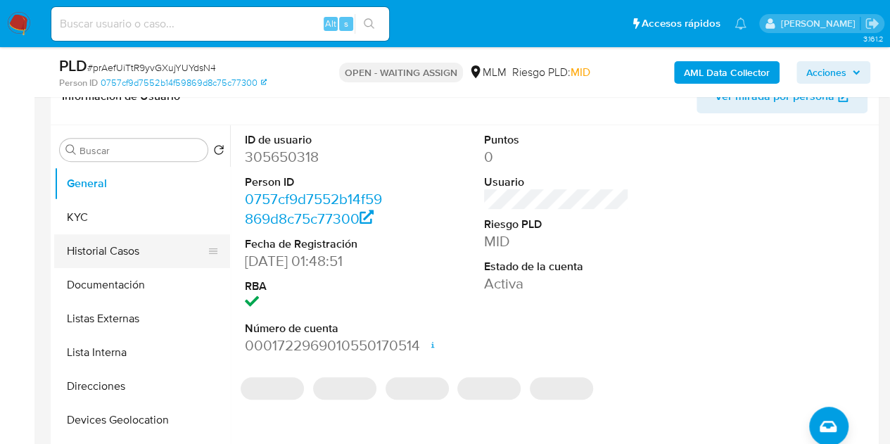
click at [130, 255] on button "Historial Casos" at bounding box center [136, 251] width 165 height 34
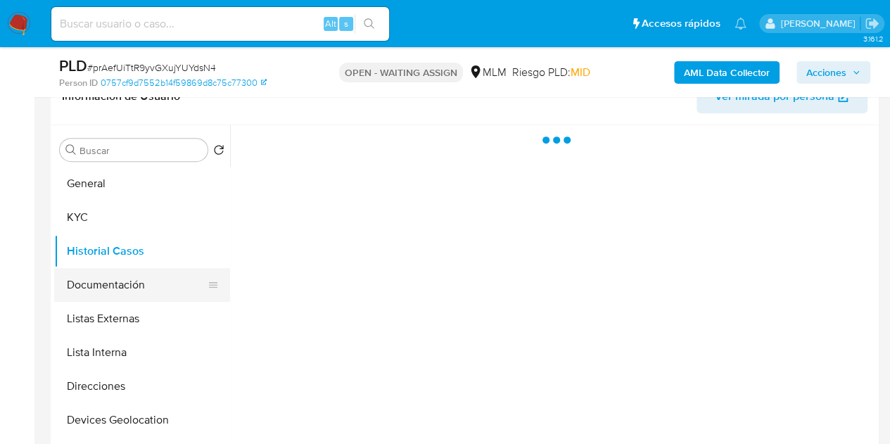
click at [113, 279] on button "Documentación" at bounding box center [136, 285] width 165 height 34
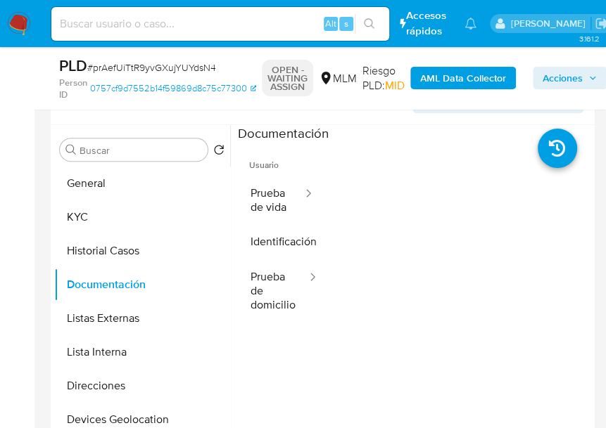
click at [471, 238] on div at bounding box center [458, 368] width 265 height 450
click at [274, 224] on button "Prueba de vida" at bounding box center [271, 201] width 66 height 48
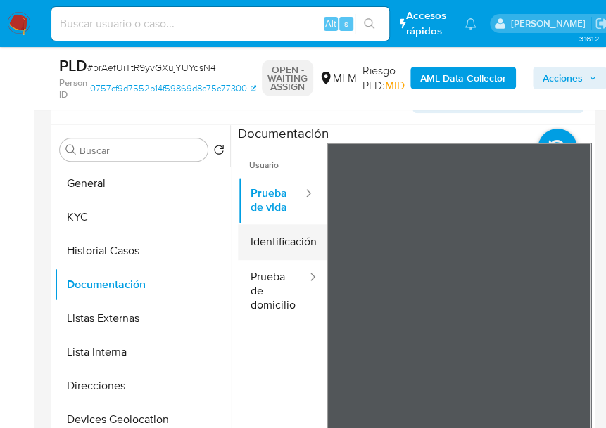
click at [284, 252] on button "Identificación" at bounding box center [282, 242] width 89 height 36
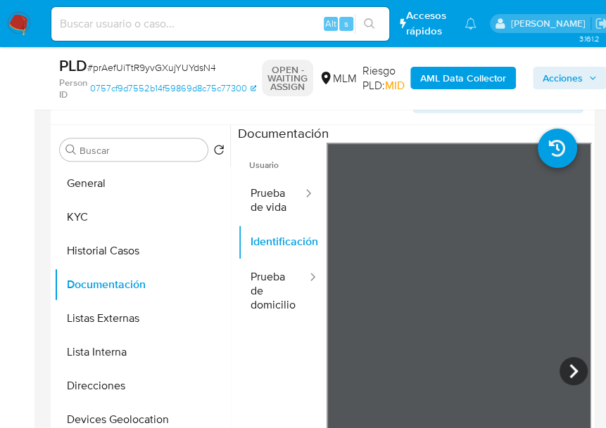
click at [585, 264] on div at bounding box center [410, 305] width 361 height 360
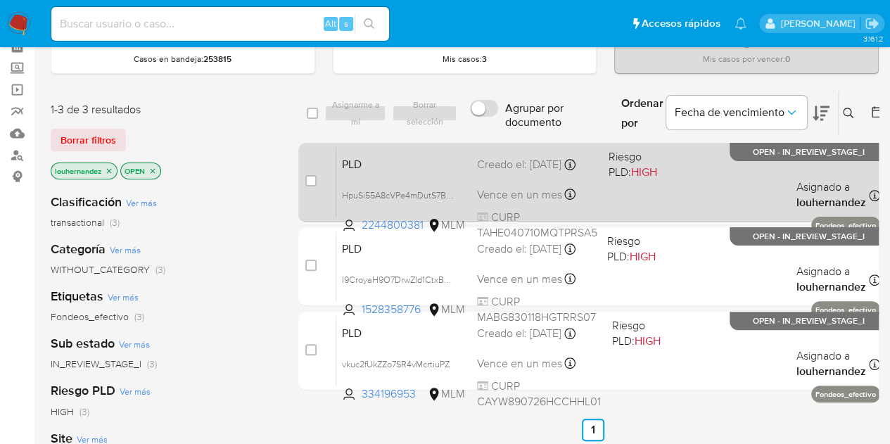
scroll to position [72, 0]
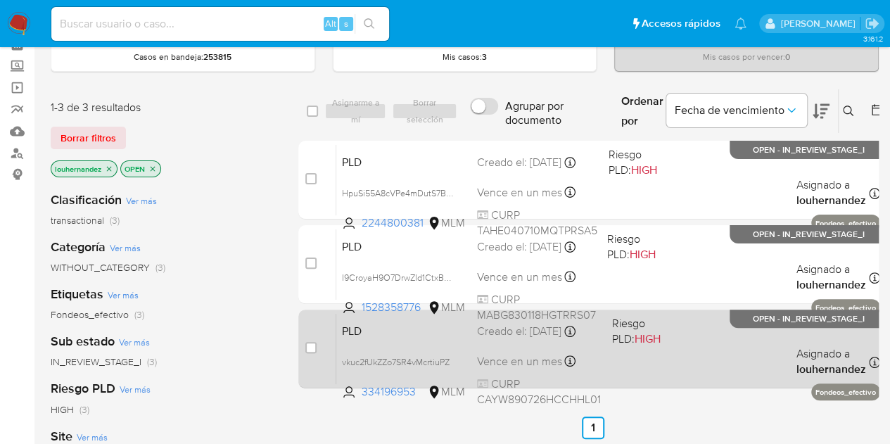
click at [550, 342] on div "PLD vkuc2fUkZZo7SR4vMcrtiuPZ 334196953 MLM Riesgo PLD: HIGH Creado el: [DATE] C…" at bounding box center [608, 348] width 544 height 71
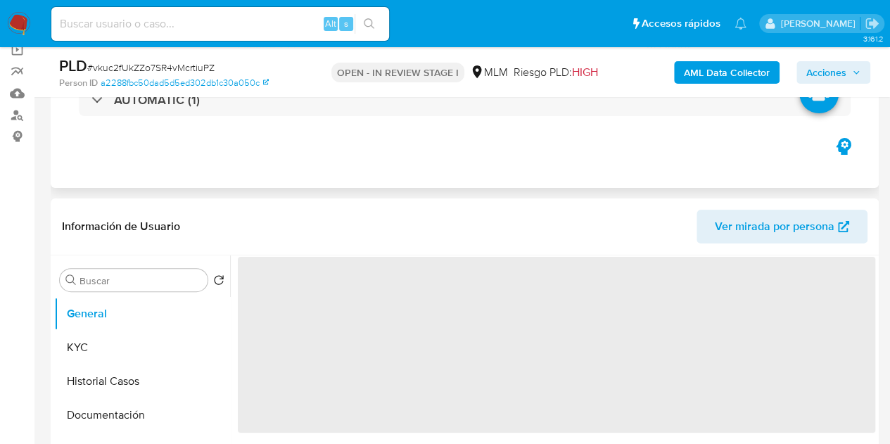
select select "10"
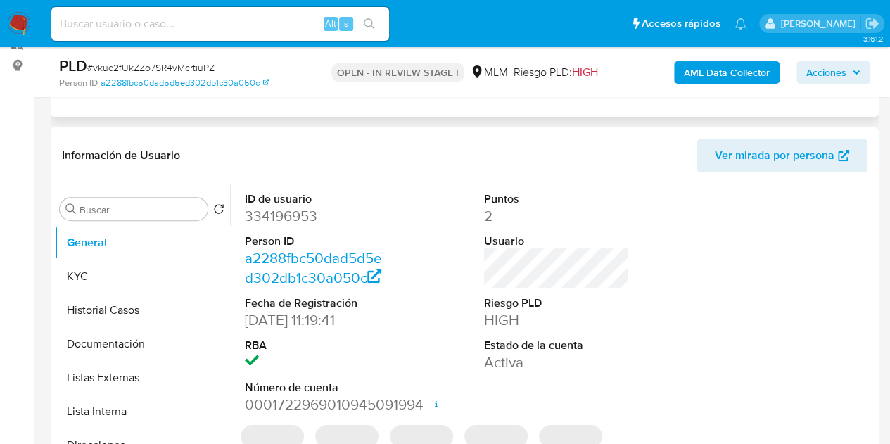
scroll to position [208, 0]
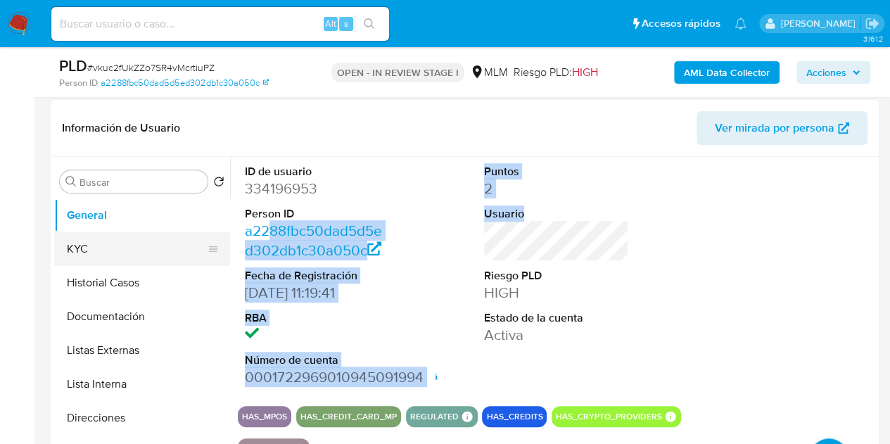
click at [116, 253] on div "Buscar Volver al orden por defecto General KYC Historial Casos Documentación Li…" at bounding box center [464, 337] width 821 height 360
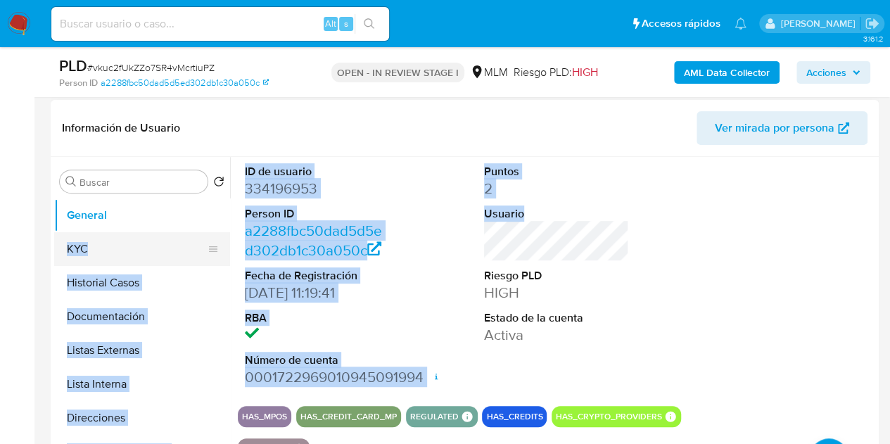
click at [94, 250] on button "KYC" at bounding box center [136, 249] width 165 height 34
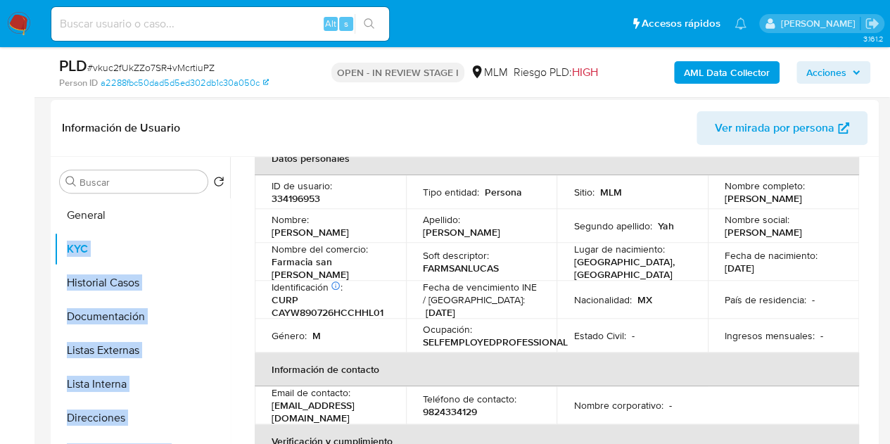
scroll to position [83, 0]
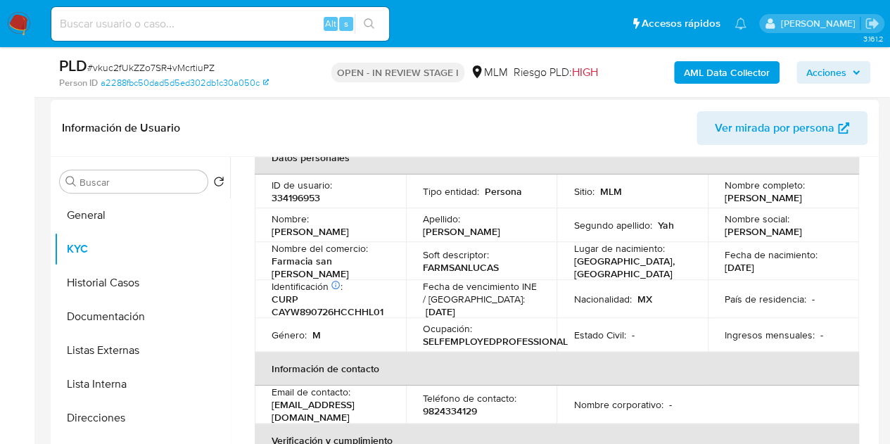
click at [529, 403] on div "Teléfono de contacto : 9824334129" at bounding box center [481, 404] width 117 height 25
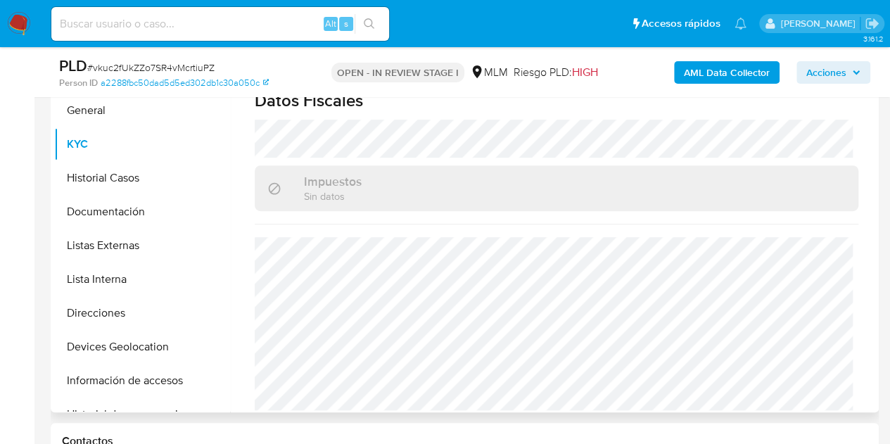
scroll to position [329, 0]
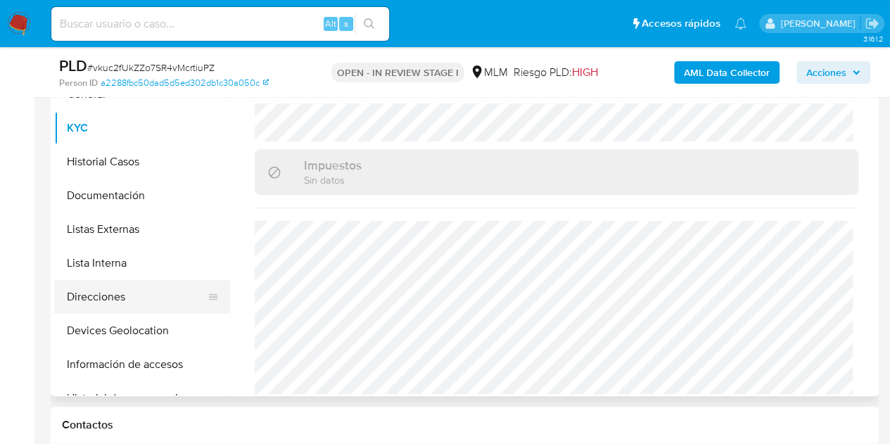
click at [111, 298] on button "Direcciones" at bounding box center [136, 297] width 165 height 34
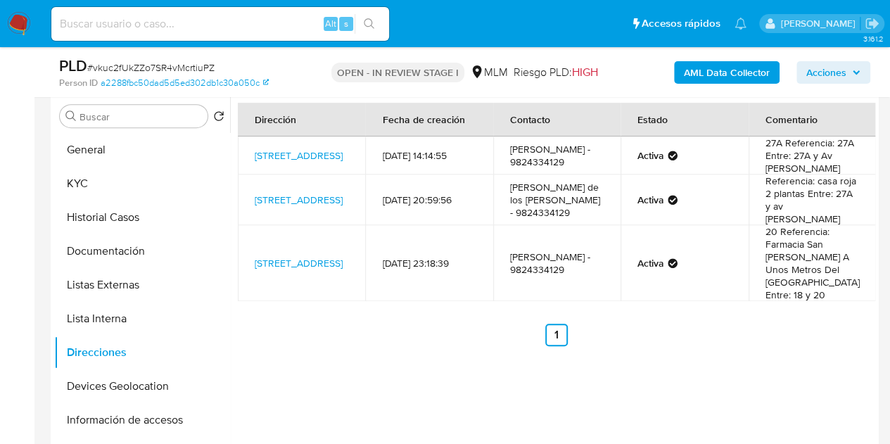
scroll to position [269, 0]
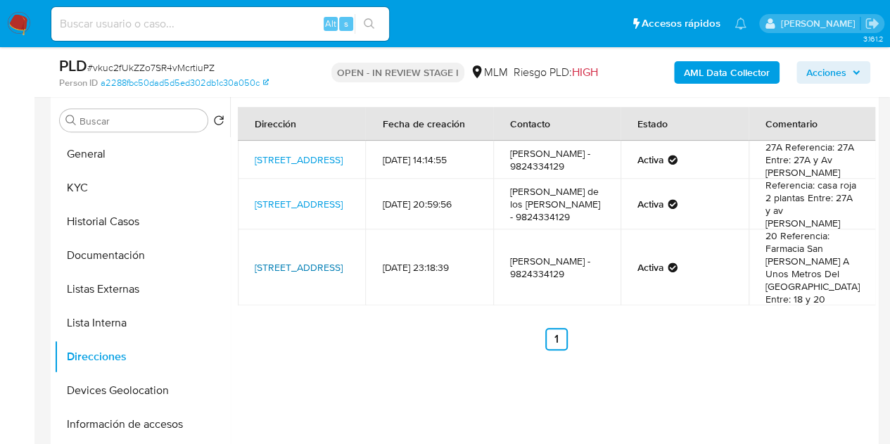
click at [295, 267] on link "21 18, Champotón, Campeche, 24415, Mexico 18" at bounding box center [299, 267] width 88 height 14
click at [129, 217] on button "Historial Casos" at bounding box center [136, 222] width 165 height 34
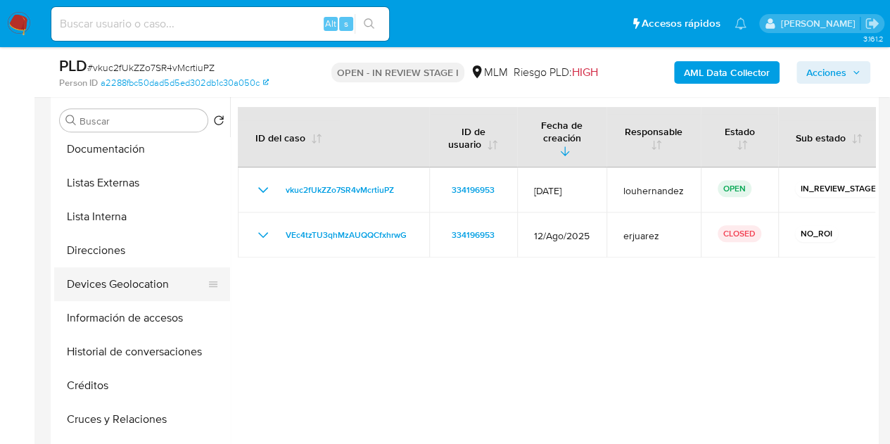
scroll to position [110, 0]
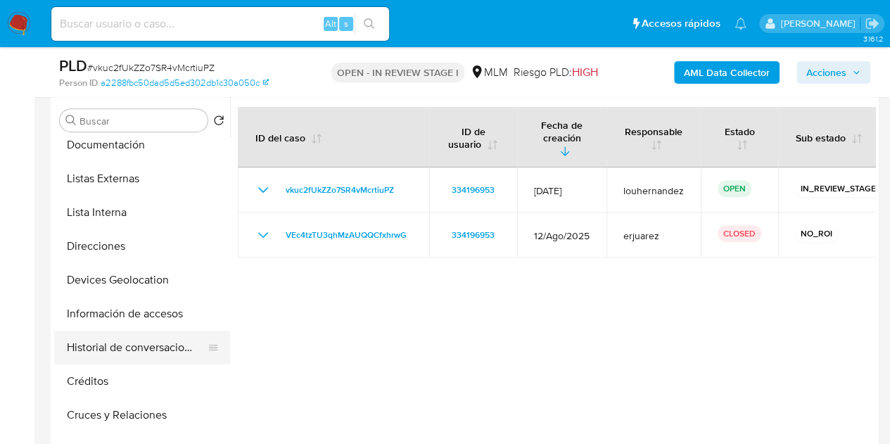
click at [146, 348] on button "Historial de conversaciones" at bounding box center [136, 348] width 165 height 34
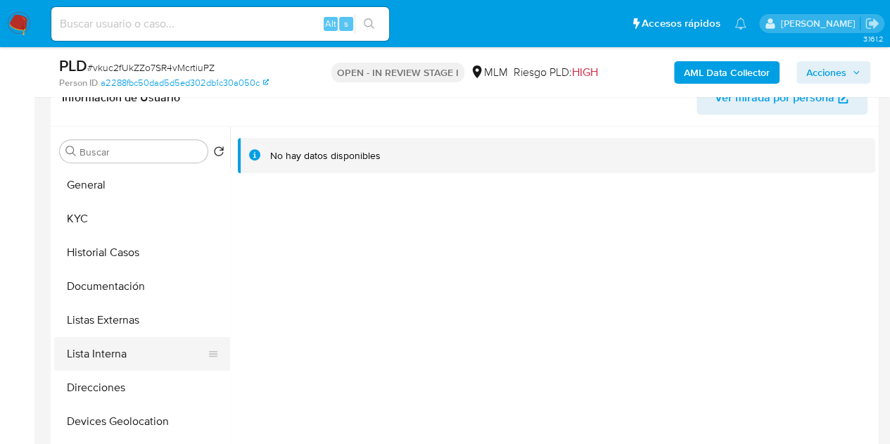
scroll to position [239, 0]
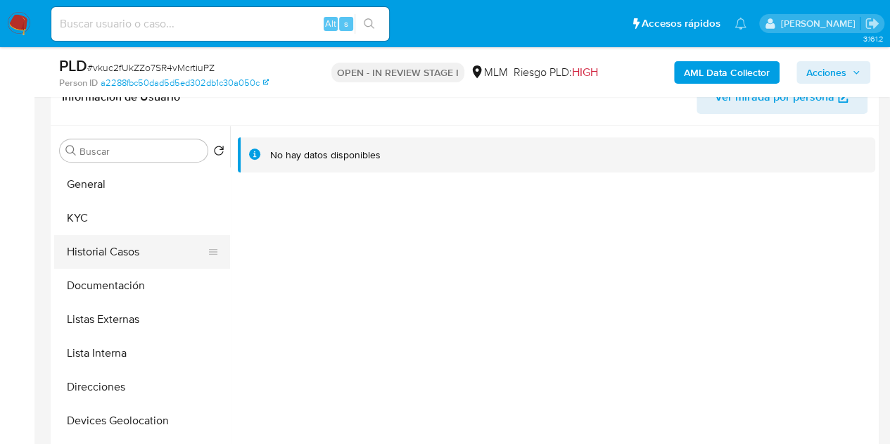
click at [120, 255] on button "Historial Casos" at bounding box center [136, 252] width 165 height 34
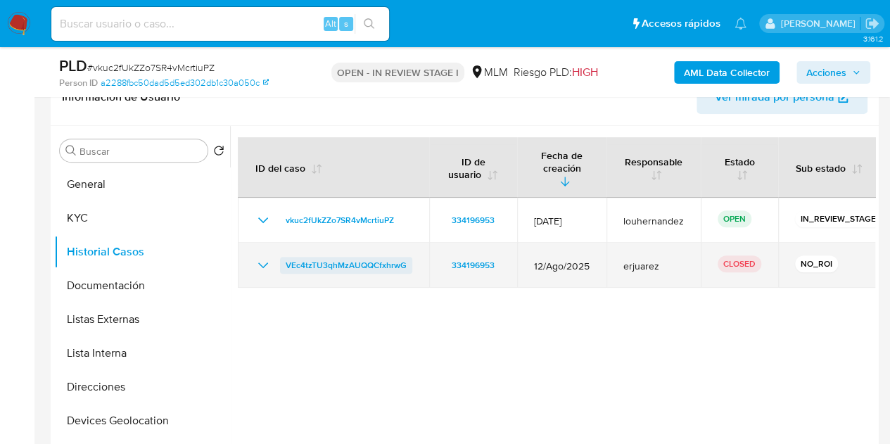
click at [394, 257] on span "VEc4tzTU3qhMzAUQQCfxhrwG" at bounding box center [346, 265] width 121 height 17
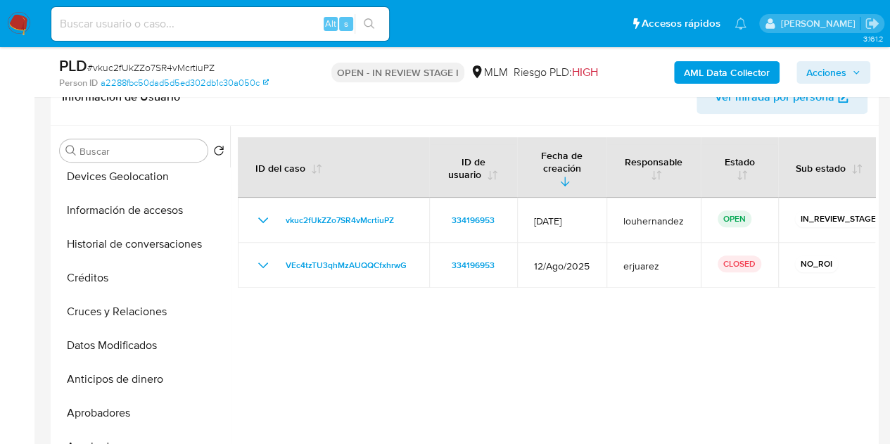
scroll to position [247, 0]
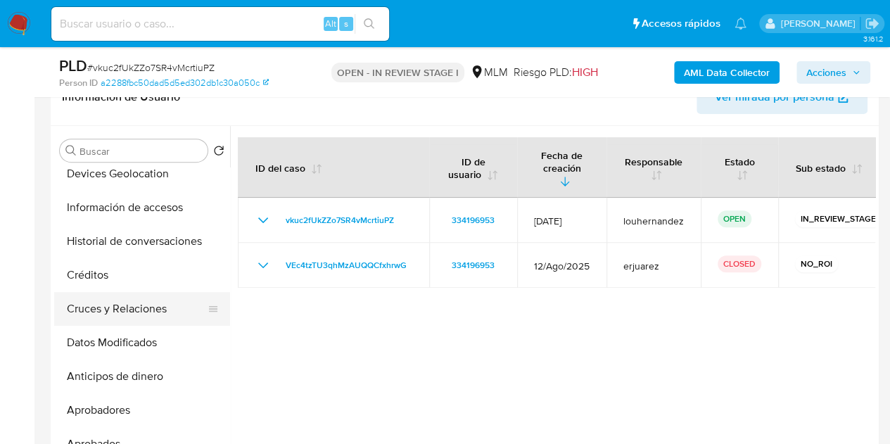
click at [142, 297] on button "Cruces y Relaciones" at bounding box center [136, 309] width 165 height 34
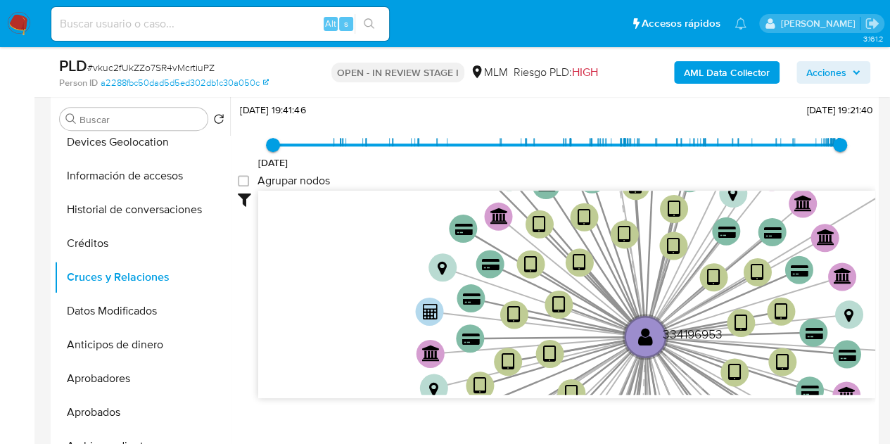
scroll to position [271, 0]
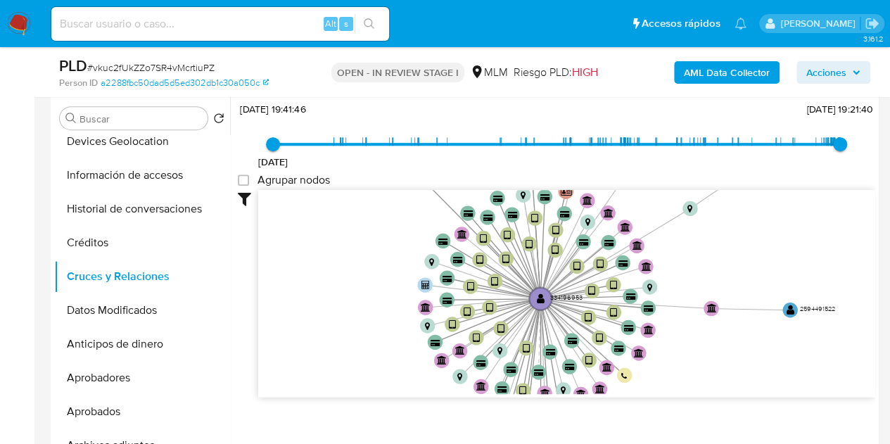
drag, startPoint x: 717, startPoint y: 313, endPoint x: 633, endPoint y: 302, distance: 85.1
click at [633, 302] on icon at bounding box center [625, 303] width 171 height 10
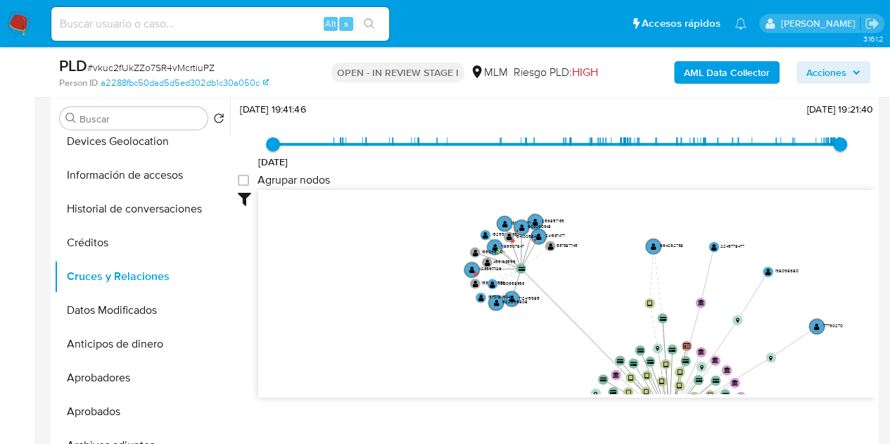
drag, startPoint x: 476, startPoint y: 250, endPoint x: 530, endPoint y: 361, distance: 123.6
click at [530, 361] on icon "device-6595036956fcf40f28d88acc  user-334196953  334196953 device-60cd17d6088…" at bounding box center [566, 292] width 617 height 204
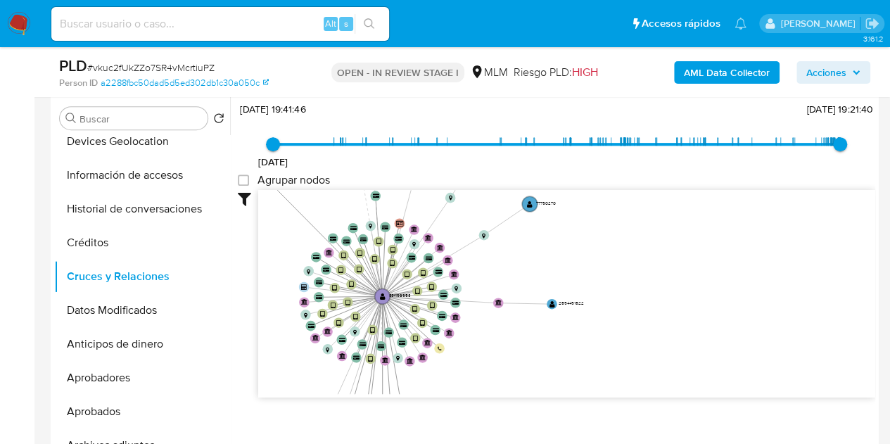
drag, startPoint x: 549, startPoint y: 307, endPoint x: 262, endPoint y: 184, distance: 312.2
click at [262, 184] on div "29/10/2020 29/10/2020, 19:41:46 1/10/2025, 19:21:40 Agrupar nodos Filtros Confi…" at bounding box center [556, 273] width 637 height 350
click at [552, 302] on text "" at bounding box center [552, 303] width 6 height 7
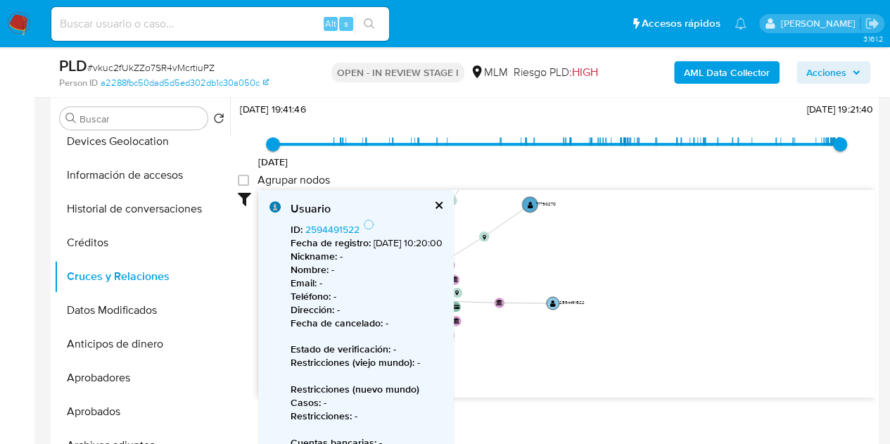
click at [552, 302] on text "" at bounding box center [553, 302] width 6 height 7
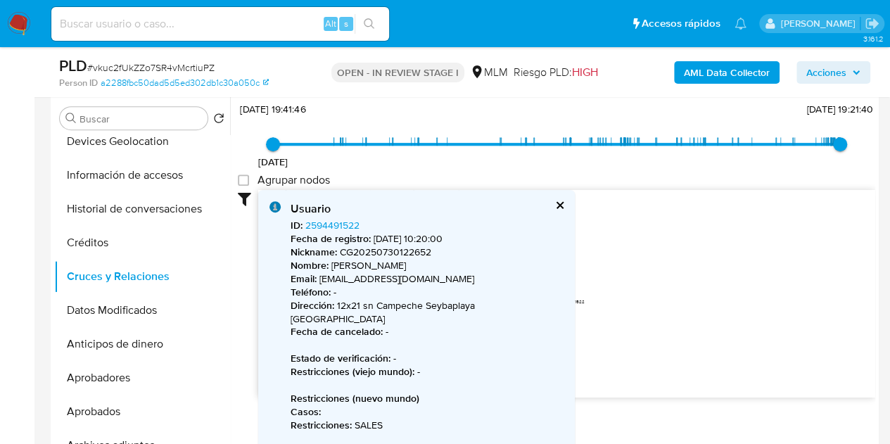
click at [585, 271] on icon "device-6595036956fcf40f28d88acc  user-334196953  334196953 device-60cd17d6088…" at bounding box center [566, 292] width 617 height 204
click at [554, 205] on button "cerrar" at bounding box center [558, 204] width 9 height 9
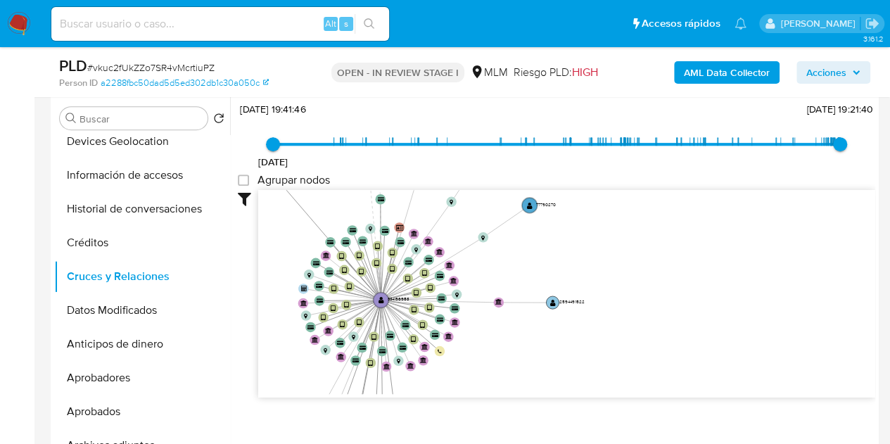
click at [548, 300] on circle at bounding box center [552, 301] width 13 height 13
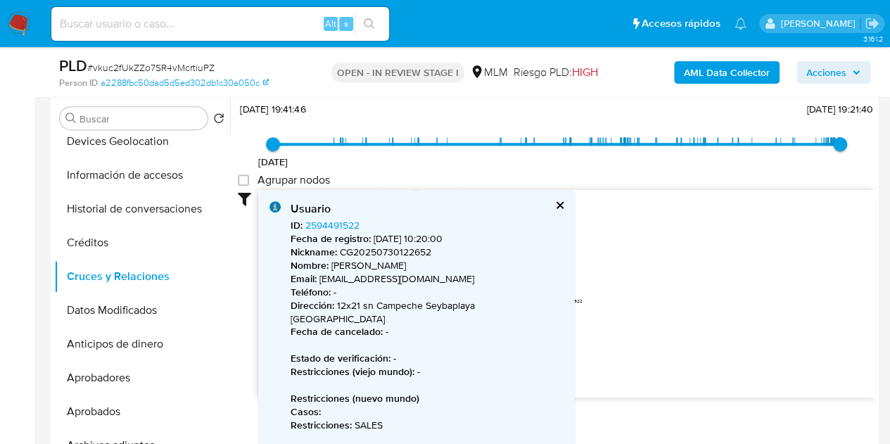
click at [587, 255] on icon "device-6595036956fcf40f28d88acc  user-334196953  334196953 device-60cd17d6088…" at bounding box center [566, 292] width 617 height 204
click at [554, 203] on button "cerrar" at bounding box center [558, 204] width 9 height 9
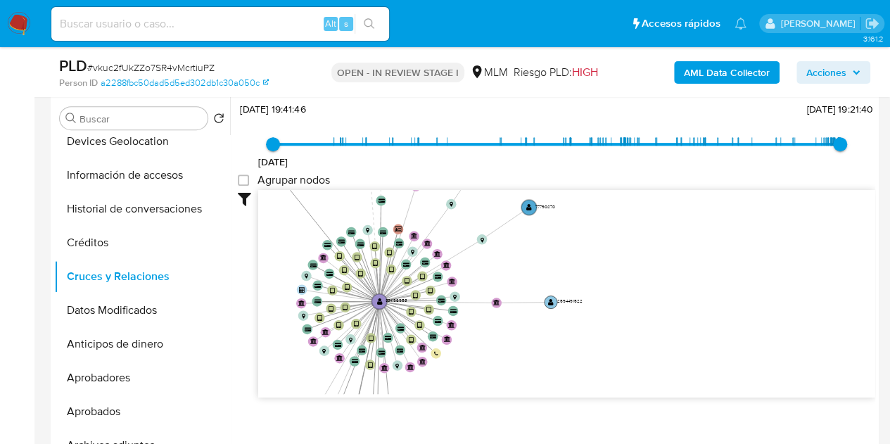
click at [549, 300] on text "" at bounding box center [551, 301] width 6 height 7
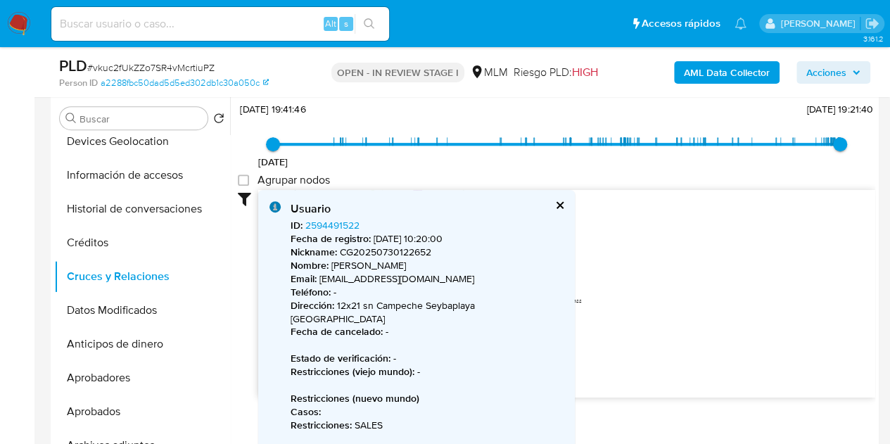
click at [615, 290] on icon "device-6595036956fcf40f28d88acc  user-334196953  334196953 device-60cd17d6088…" at bounding box center [566, 292] width 617 height 204
click at [531, 206] on circle at bounding box center [529, 209] width 18 height 18
click at [569, 232] on icon "device-6595036956fcf40f28d88acc  user-334196953  334196953 device-60cd17d6088…" at bounding box center [566, 292] width 617 height 204
click at [543, 207] on div "Usuario ID : 77790270 Fecha de registro : - Nickname : CG20250730122652 Nombre …" at bounding box center [416, 356] width 317 height 333
click at [554, 202] on button "cerrar" at bounding box center [558, 204] width 9 height 9
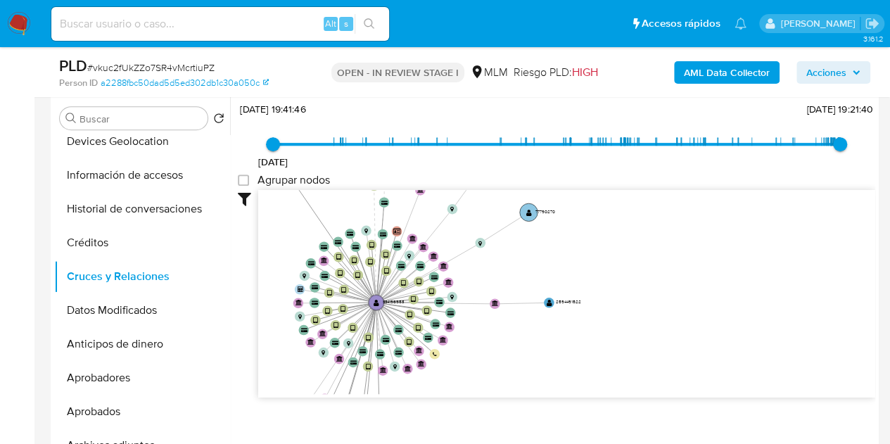
click at [532, 203] on circle at bounding box center [529, 212] width 18 height 18
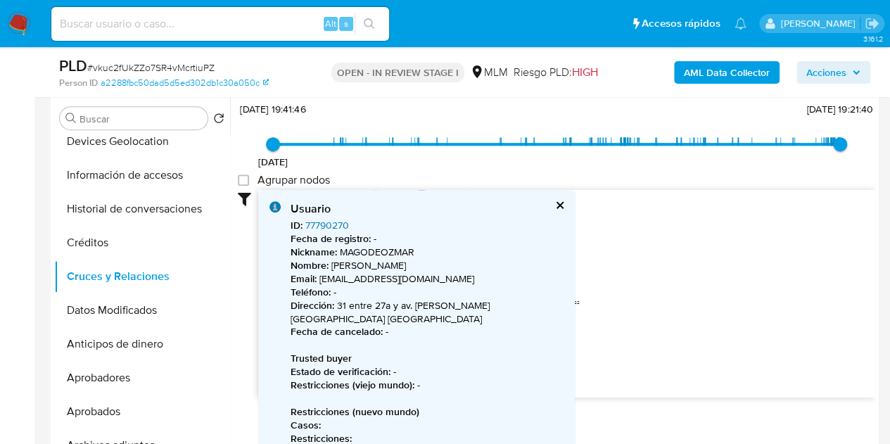
click at [319, 222] on link "77790270" at bounding box center [327, 225] width 44 height 14
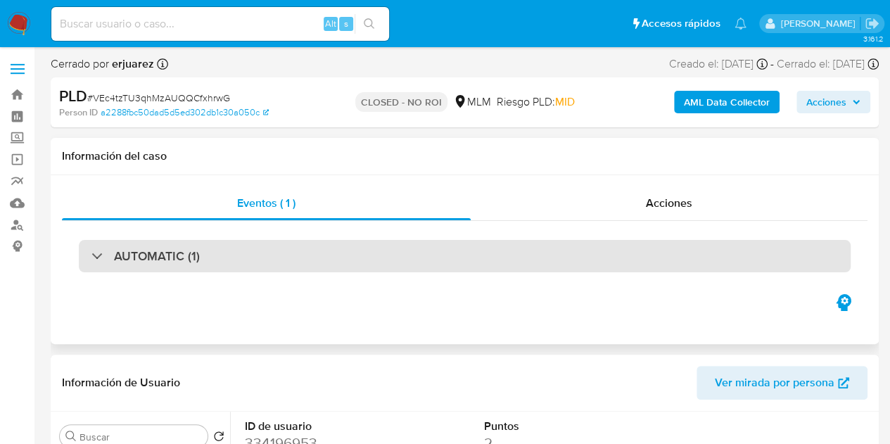
select select "10"
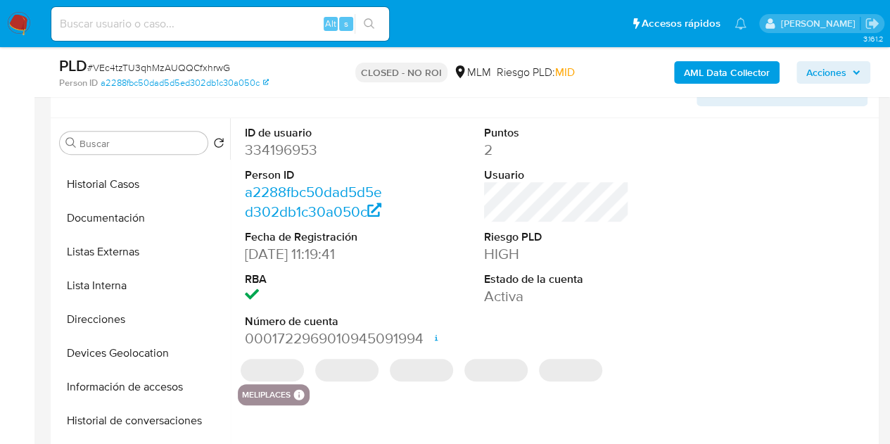
scroll to position [98, 0]
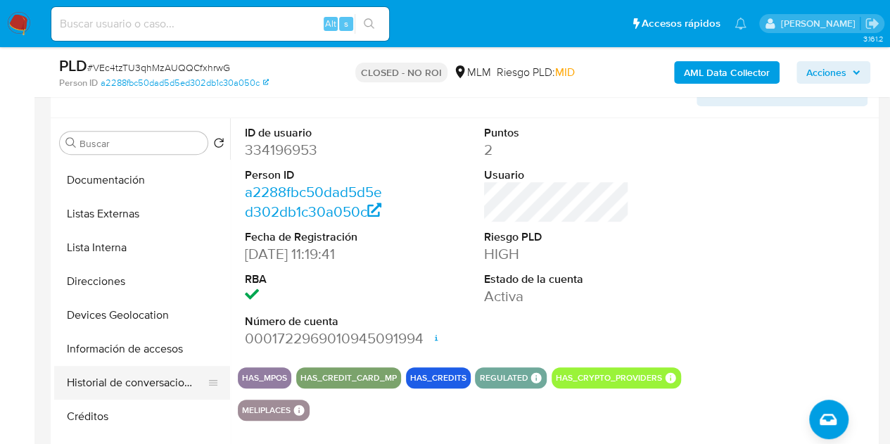
click at [139, 371] on button "Historial de conversaciones" at bounding box center [136, 383] width 165 height 34
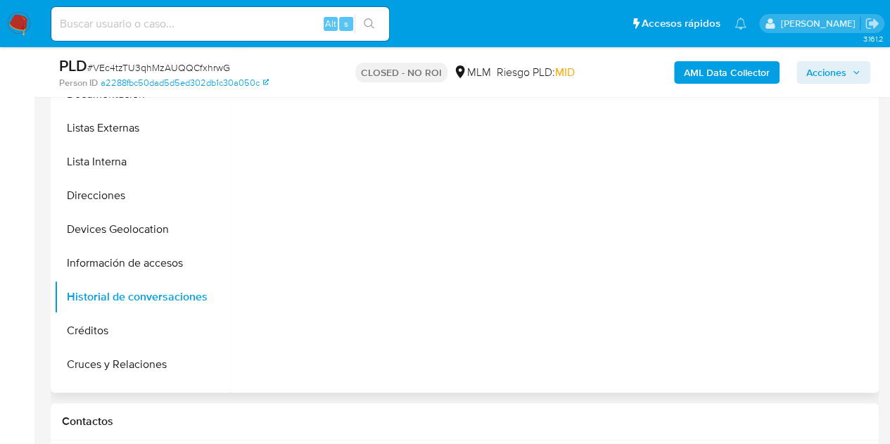
scroll to position [334, 0]
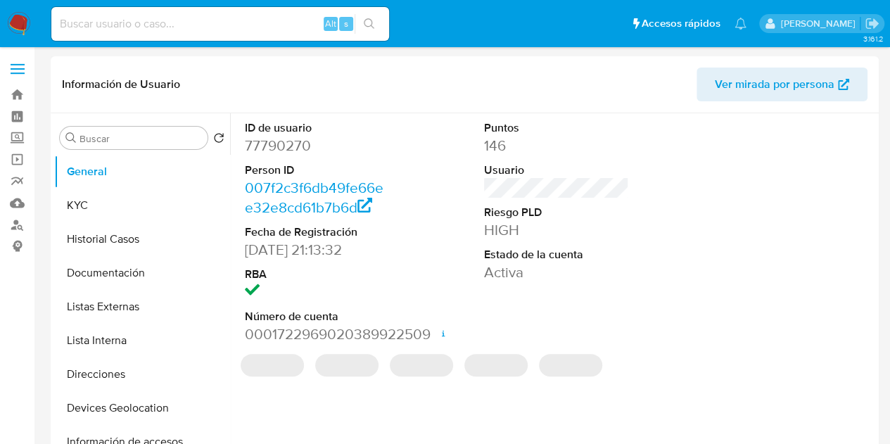
select select "10"
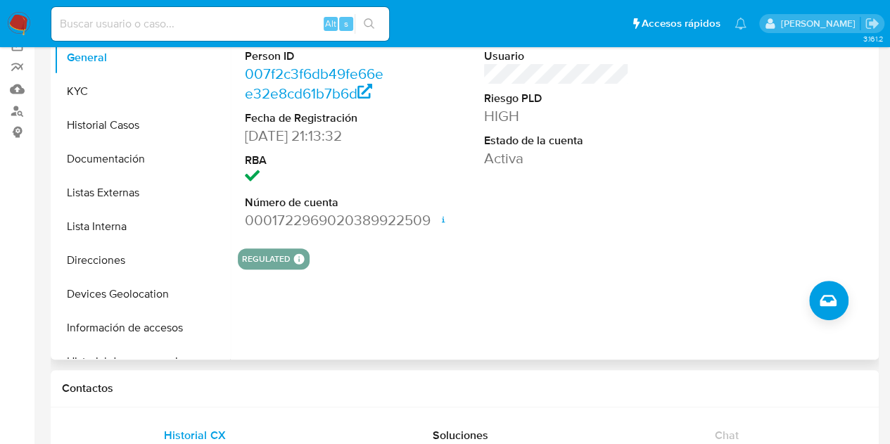
scroll to position [128, 0]
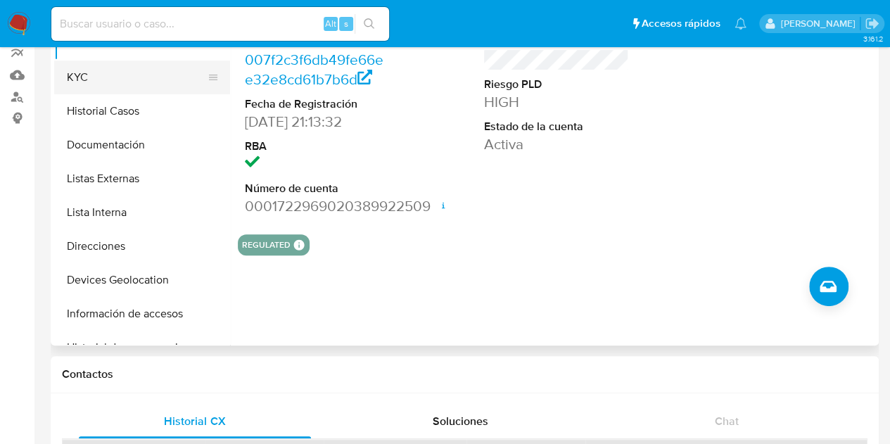
click at [117, 84] on button "KYC" at bounding box center [136, 77] width 165 height 34
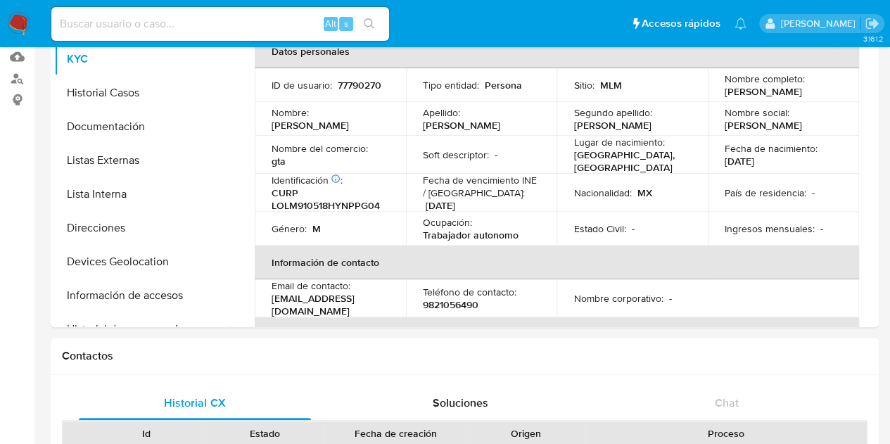
scroll to position [129, 0]
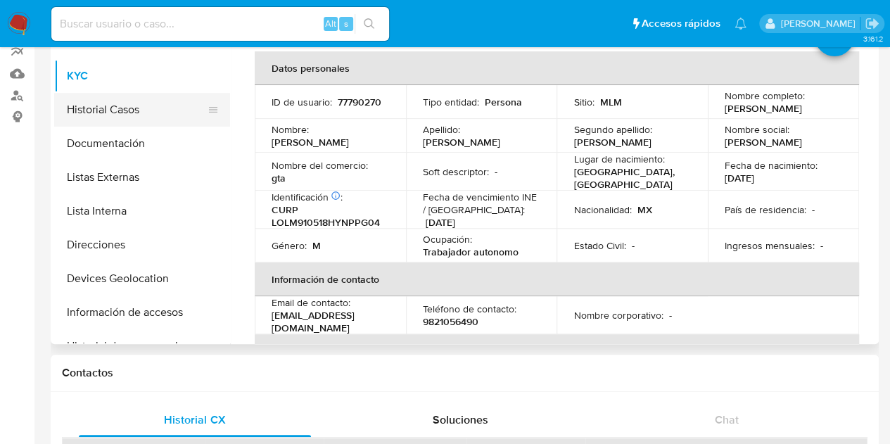
click at [163, 115] on button "Historial Casos" at bounding box center [136, 110] width 165 height 34
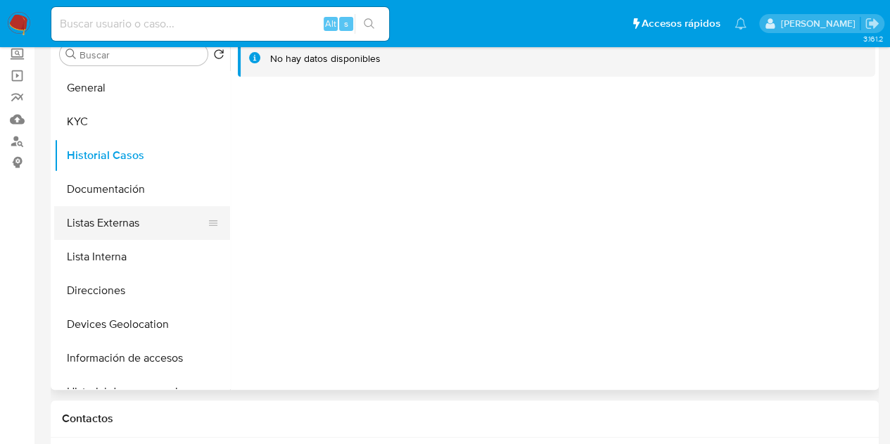
scroll to position [77, 0]
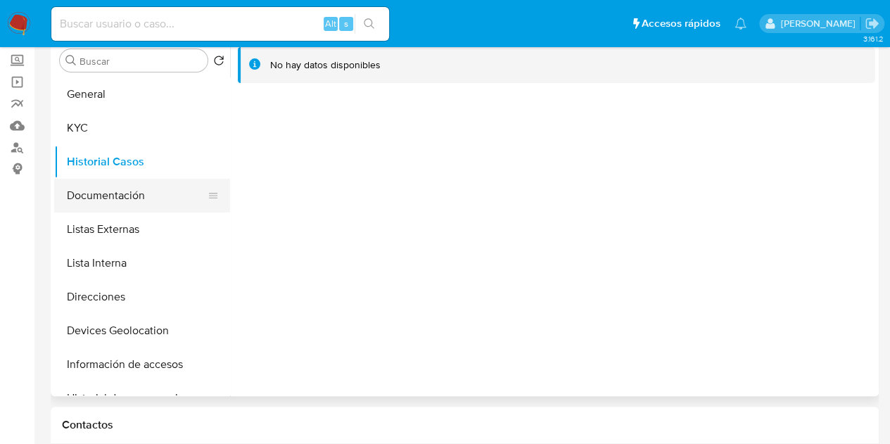
click at [134, 198] on button "Documentación" at bounding box center [136, 196] width 165 height 34
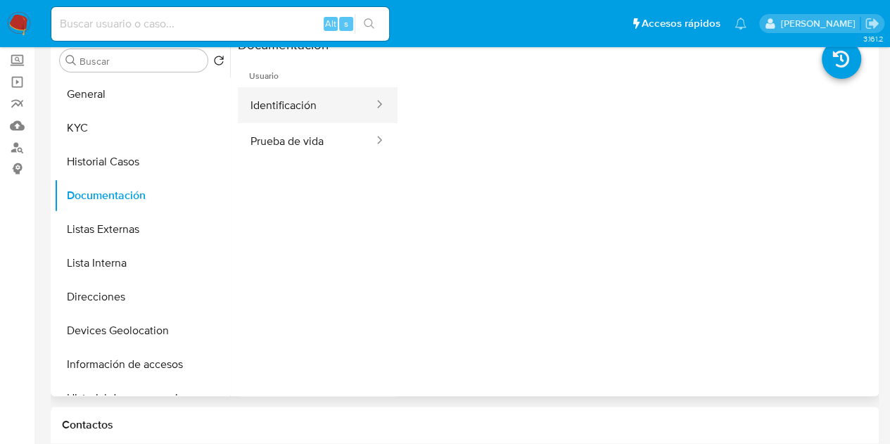
click at [318, 97] on button "Identificación" at bounding box center [306, 105] width 137 height 36
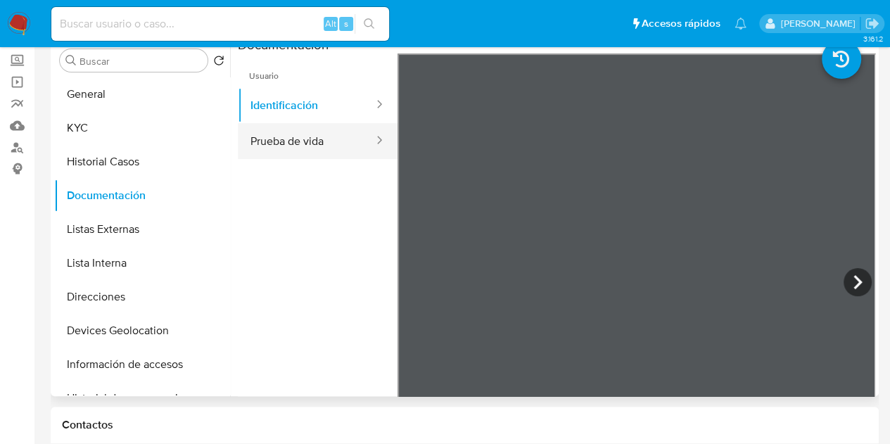
drag, startPoint x: 608, startPoint y: 257, endPoint x: 319, endPoint y: 122, distance: 318.4
click at [319, 122] on ul "Identificación Prueba de vida" at bounding box center [318, 123] width 160 height 72
click at [298, 135] on button "Prueba de vida" at bounding box center [306, 141] width 137 height 36
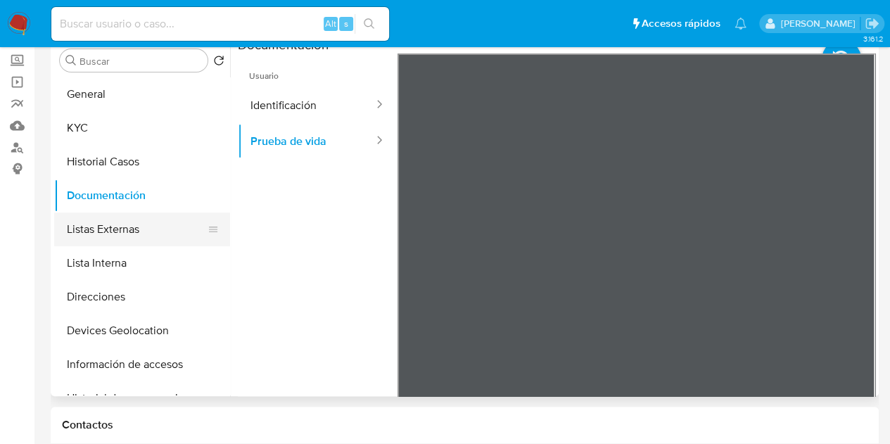
click at [105, 217] on button "Listas Externas" at bounding box center [136, 229] width 165 height 34
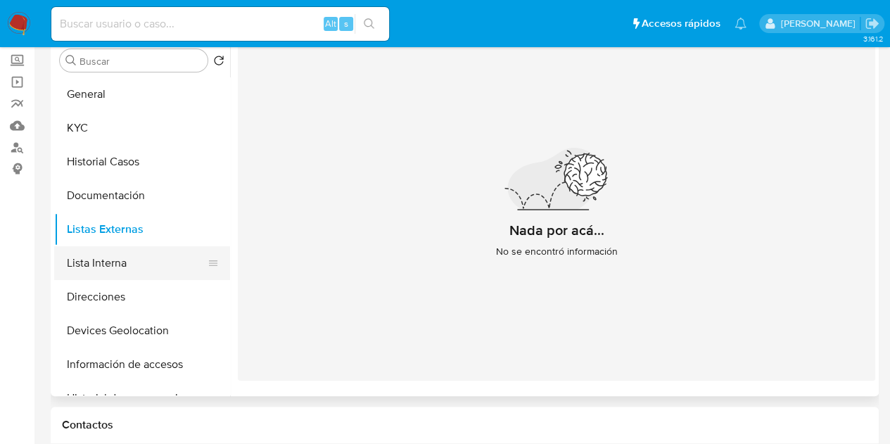
click at [103, 274] on button "Lista Interna" at bounding box center [136, 263] width 165 height 34
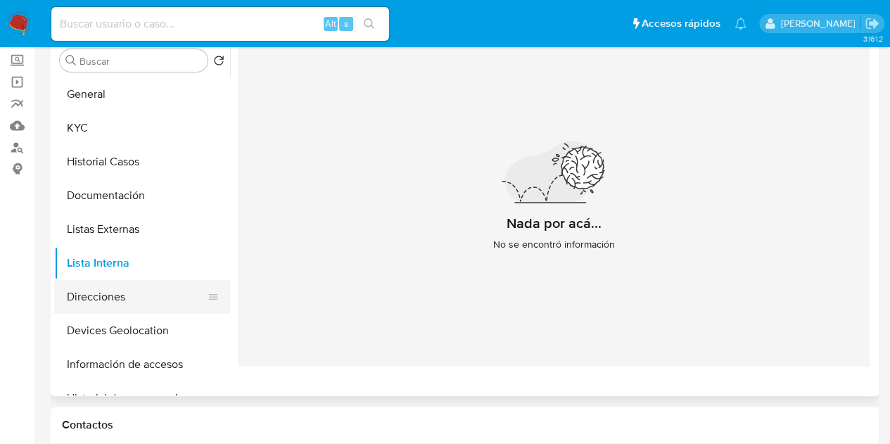
click at [124, 292] on button "Direcciones" at bounding box center [136, 297] width 165 height 34
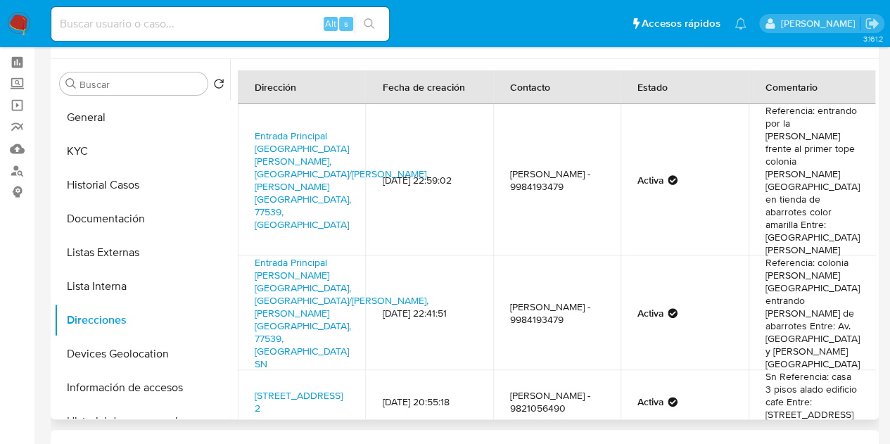
scroll to position [46, 0]
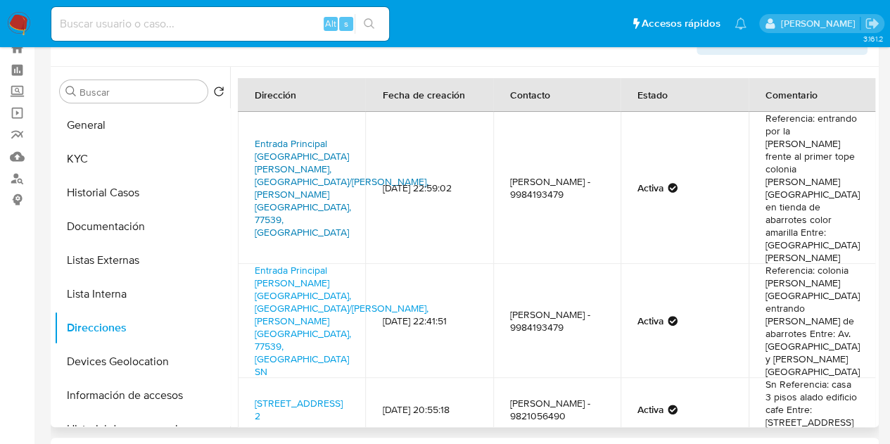
click at [305, 155] on link "Entrada Principal Colonia Valle Verde Sn, Cancún/benito Juárez, Quintana Roo, 7…" at bounding box center [342, 187] width 174 height 103
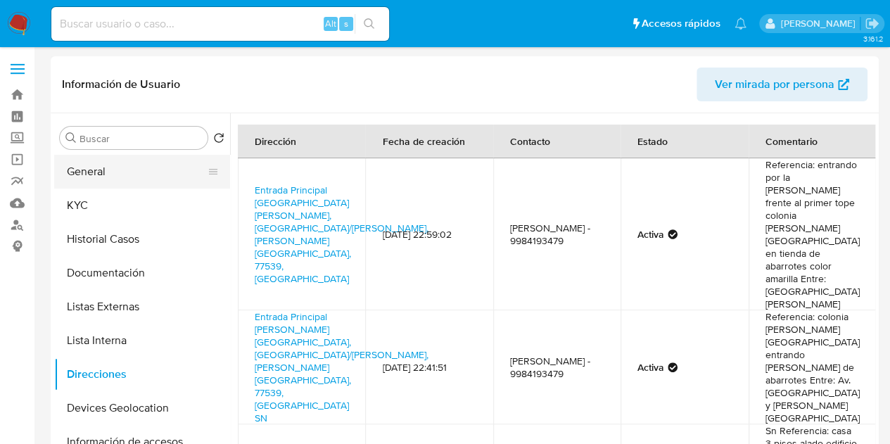
click at [115, 172] on button "General" at bounding box center [136, 172] width 165 height 34
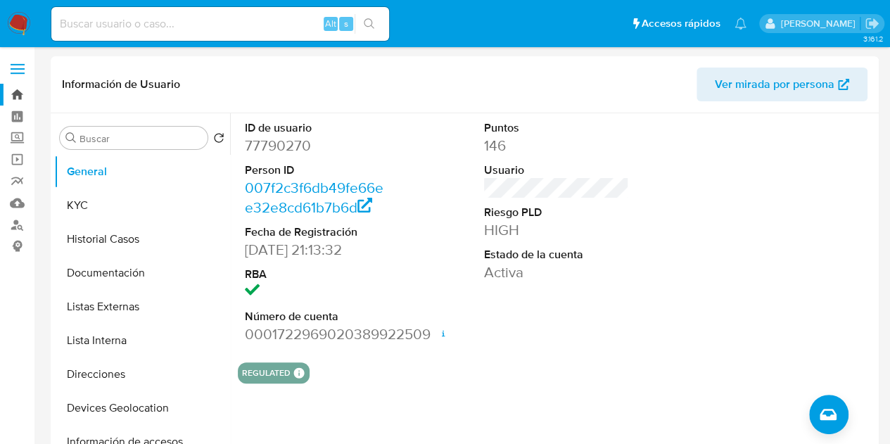
click at [20, 96] on link "Bandeja" at bounding box center [83, 95] width 167 height 22
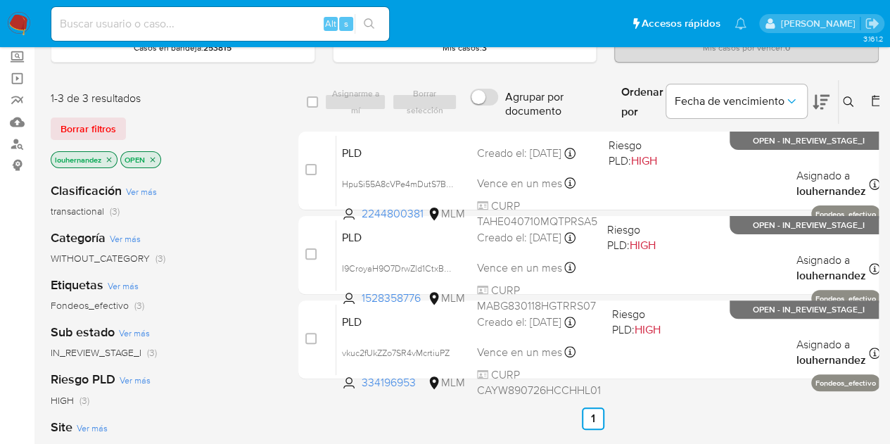
scroll to position [82, 0]
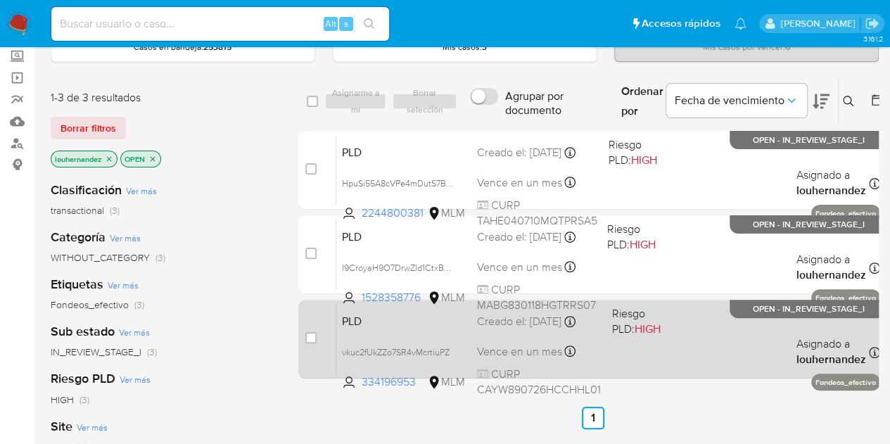
click at [507, 358] on span "Vence en un mes" at bounding box center [519, 351] width 85 height 15
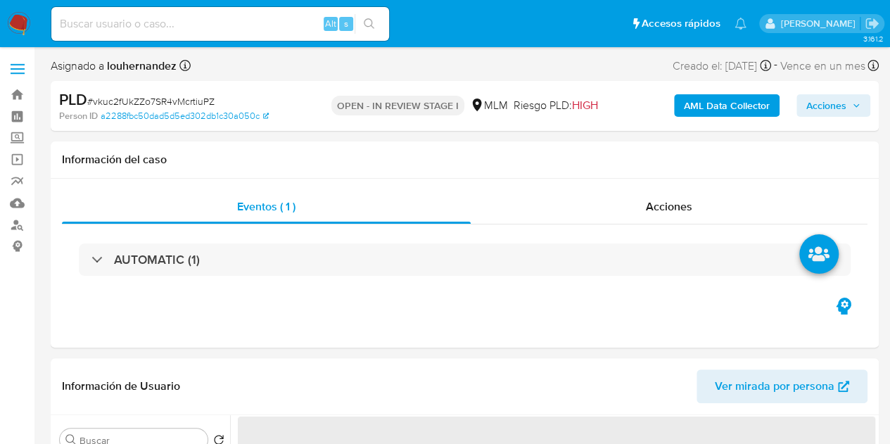
select select "10"
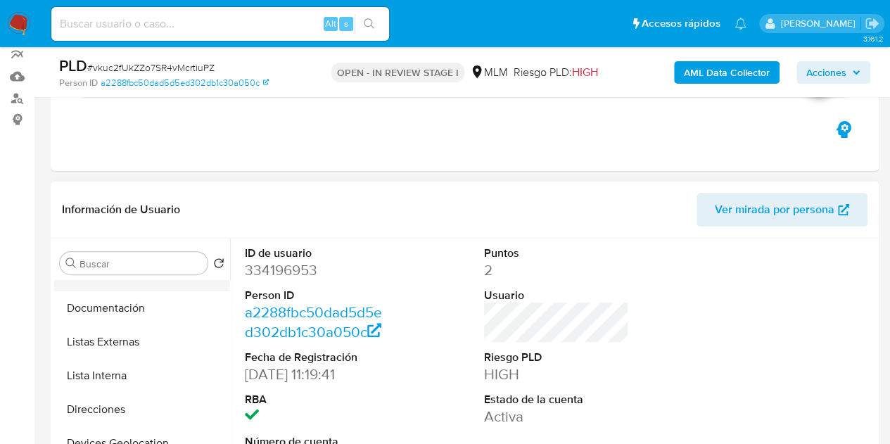
scroll to position [91, 0]
click at [119, 406] on button "Direcciones" at bounding box center [136, 408] width 165 height 34
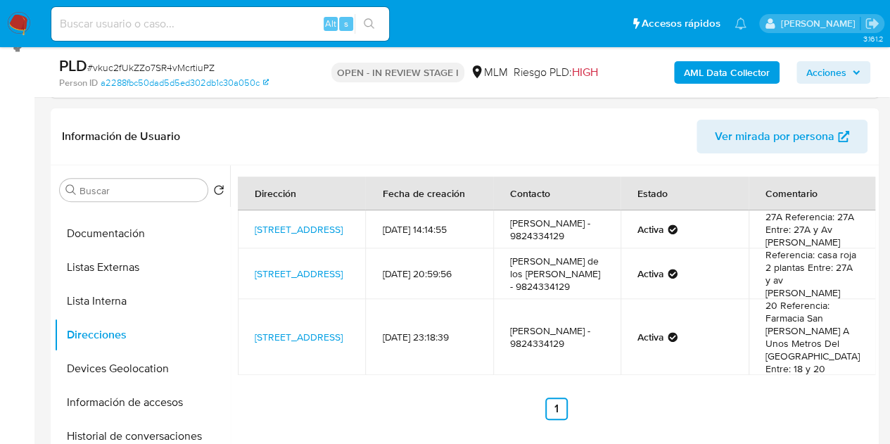
scroll to position [232, 0]
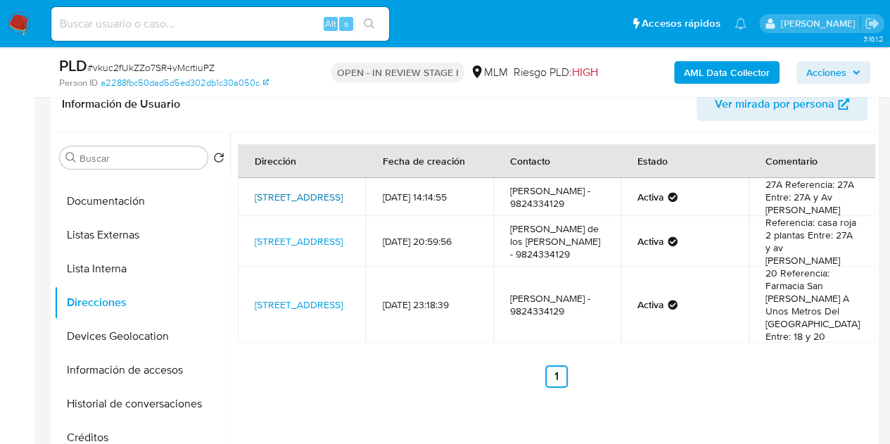
click at [277, 199] on link "[STREET_ADDRESS]" at bounding box center [299, 197] width 88 height 14
drag, startPoint x: 788, startPoint y: 185, endPoint x: 850, endPoint y: 181, distance: 62.0
click at [850, 181] on td "27A Referencia: 27A Entre: 27A y Av [PERSON_NAME]" at bounding box center [811, 197] width 127 height 38
click at [134, 203] on button "Documentación" at bounding box center [136, 201] width 165 height 34
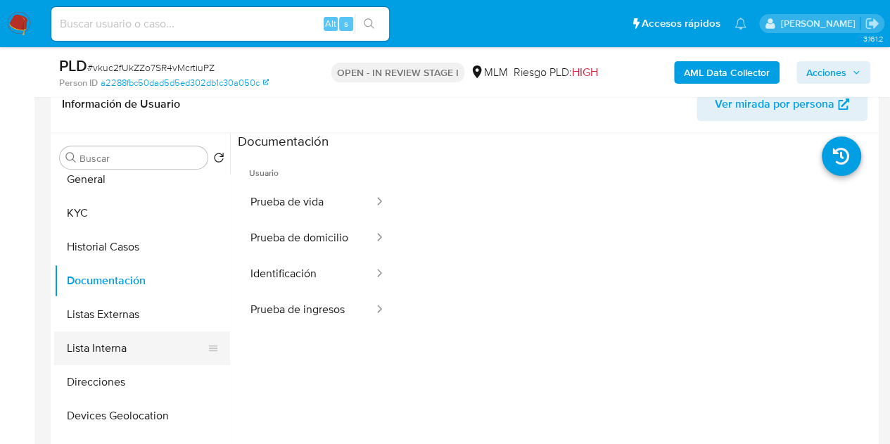
scroll to position [11, 0]
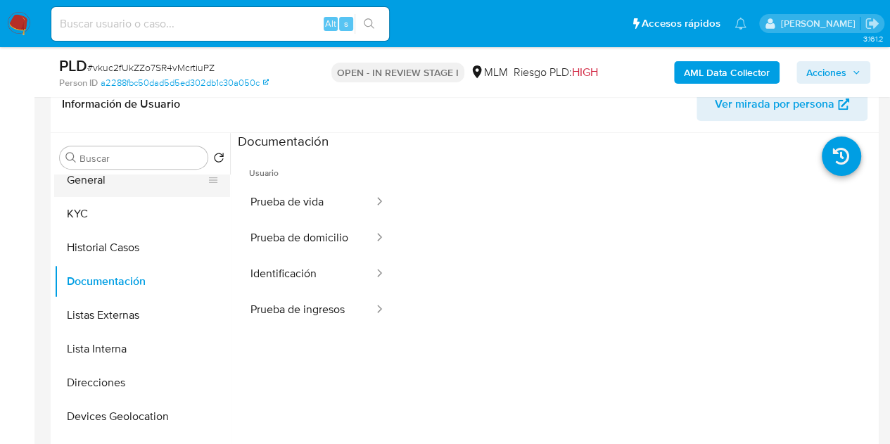
click at [134, 186] on button "General" at bounding box center [136, 180] width 165 height 34
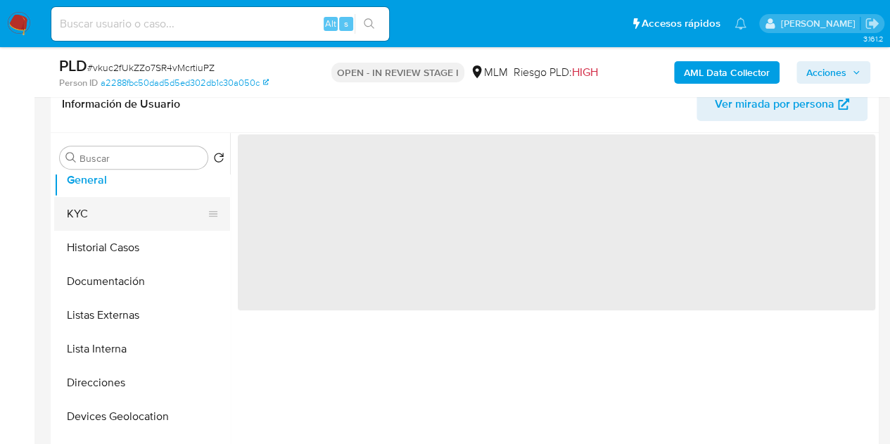
click at [129, 207] on button "KYC" at bounding box center [136, 214] width 165 height 34
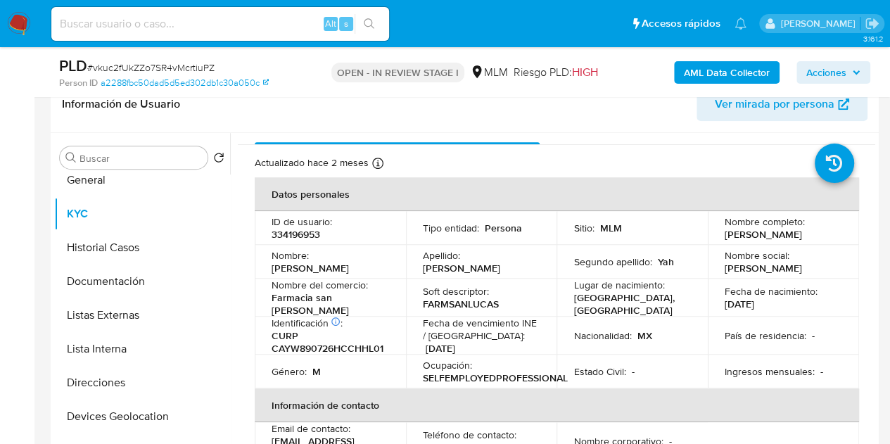
scroll to position [25, 0]
